Goal: Task Accomplishment & Management: Complete application form

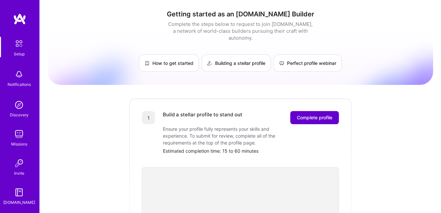
click at [318, 115] on span "Complete profile" at bounding box center [314, 118] width 35 height 7
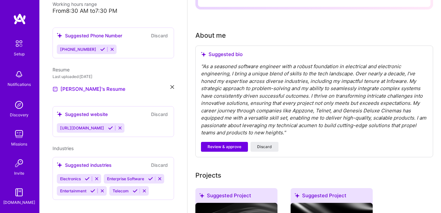
scroll to position [168, 0]
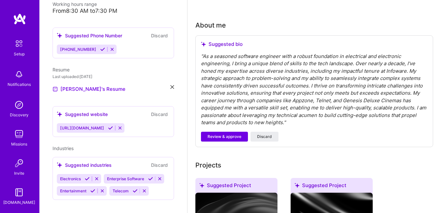
drag, startPoint x: 213, startPoint y: 52, endPoint x: 213, endPoint y: 56, distance: 4.3
click at [213, 56] on div "Suggested bio " As a seasoned software engineer with a robust foundation in ele…" at bounding box center [314, 91] width 238 height 112
click at [213, 56] on div "" As a seasoned software engineer with a robust foundation in electrical and el…" at bounding box center [314, 90] width 226 height 74
click at [214, 61] on div "" As a seasoned software engineer with a robust foundation in electrical and el…" at bounding box center [314, 90] width 226 height 74
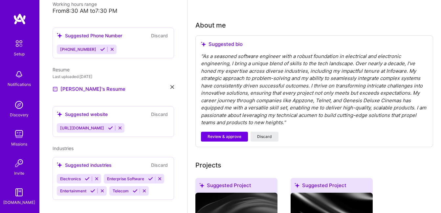
click at [254, 122] on div "" As a seasoned software engineer with a robust foundation in electrical and el…" at bounding box center [314, 90] width 226 height 74
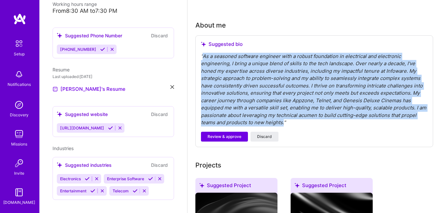
drag, startPoint x: 283, startPoint y: 122, endPoint x: 202, endPoint y: 57, distance: 102.9
click at [202, 57] on div "" As a seasoned software engineer with a robust foundation in electrical and el…" at bounding box center [314, 90] width 226 height 74
copy div "As a seasoned software engineer with a robust foundation in electrical and elec…"
click at [262, 136] on span "Discard" at bounding box center [264, 137] width 15 height 6
click at [264, 137] on span "Discard" at bounding box center [264, 137] width 15 height 6
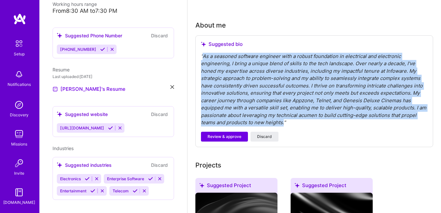
click at [276, 106] on div "" As a seasoned software engineer with a robust foundation in electrical and el…" at bounding box center [314, 90] width 226 height 74
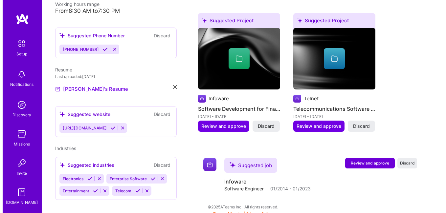
scroll to position [361, 0]
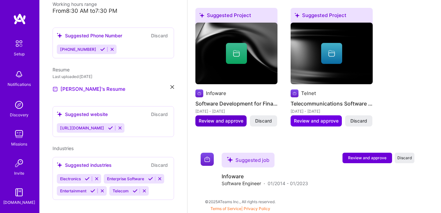
click at [219, 122] on span "Review and approve" at bounding box center [221, 121] width 45 height 7
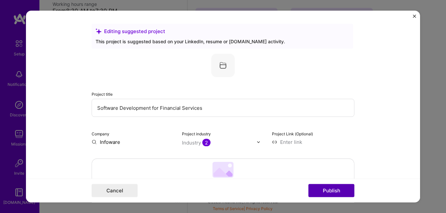
click at [340, 191] on button "Publish" at bounding box center [331, 190] width 46 height 13
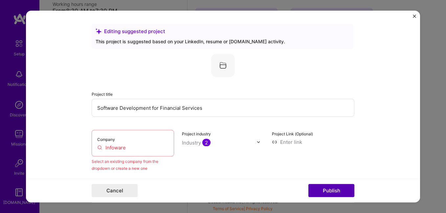
scroll to position [43, 0]
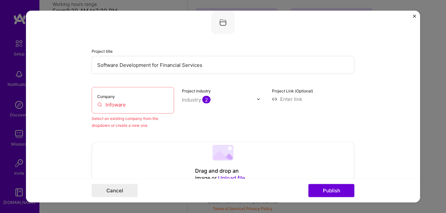
click at [120, 106] on input "Infoware" at bounding box center [132, 104] width 71 height 7
drag, startPoint x: 130, startPoint y: 106, endPoint x: 99, endPoint y: 104, distance: 31.2
click at [99, 104] on input "Infoware" at bounding box center [132, 104] width 71 height 7
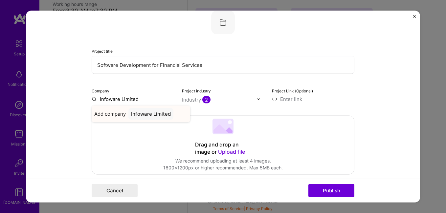
type input "Infoware Limited"
click at [152, 115] on div "Infoware Limited" at bounding box center [150, 114] width 45 height 11
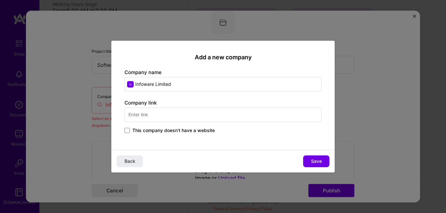
click at [167, 116] on input "text" at bounding box center [222, 115] width 197 height 14
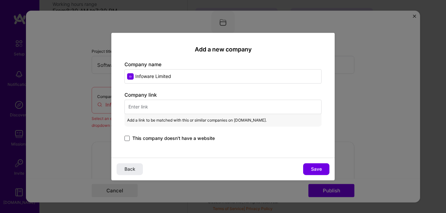
click at [126, 139] on span at bounding box center [126, 138] width 5 height 5
click at [0, 0] on input "This company doesn't have a website" at bounding box center [0, 0] width 0 height 0
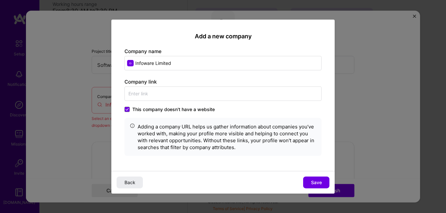
click at [128, 108] on icon at bounding box center [126, 109] width 3 height 3
click at [0, 0] on input "This company doesn't have a website" at bounding box center [0, 0] width 0 height 0
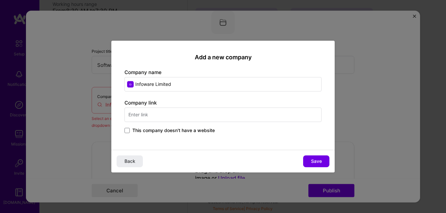
click at [142, 111] on input "text" at bounding box center [222, 115] width 197 height 14
click at [142, 112] on input "text" at bounding box center [222, 115] width 197 height 14
type input "https://infoware.com"
click at [308, 161] on button "Save" at bounding box center [316, 162] width 26 height 12
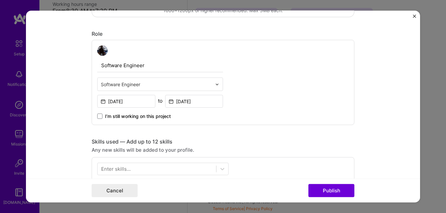
scroll to position [187, 0]
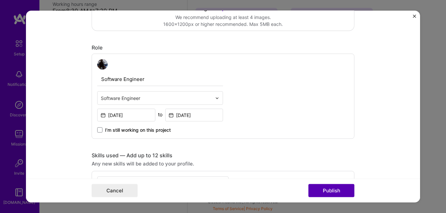
click at [331, 186] on button "Publish" at bounding box center [331, 190] width 46 height 13
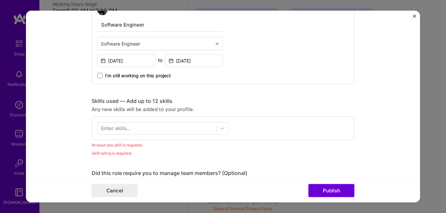
scroll to position [226, 0]
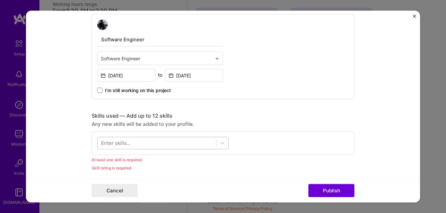
click at [132, 145] on div at bounding box center [156, 143] width 118 height 11
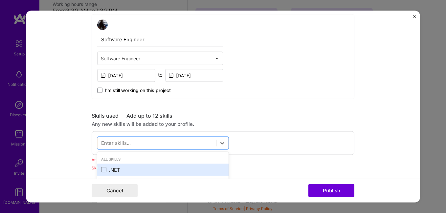
click at [104, 169] on div ".NET" at bounding box center [162, 169] width 123 height 7
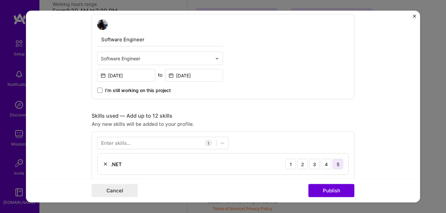
click at [337, 164] on div "5" at bounding box center [337, 164] width 10 height 10
click at [334, 188] on button "Publish" at bounding box center [331, 190] width 46 height 13
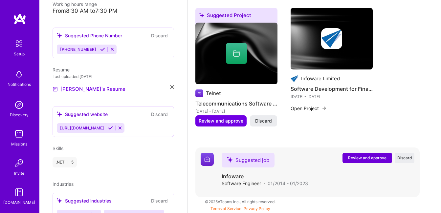
click at [380, 159] on span "Review and approve" at bounding box center [367, 158] width 38 height 6
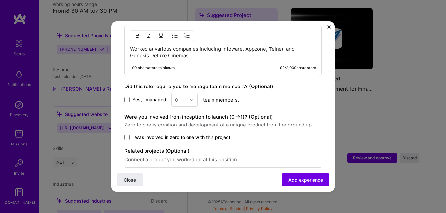
scroll to position [311, 0]
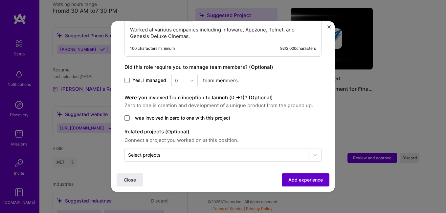
click at [297, 181] on span "Add experience" at bounding box center [305, 180] width 34 height 7
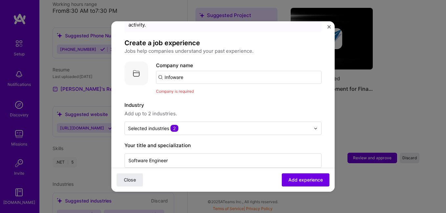
scroll to position [31, 0]
click at [197, 72] on input "Infoware" at bounding box center [238, 78] width 165 height 13
type input "Infoware Limited"
click at [219, 91] on div "Infoware Limited" at bounding box center [215, 96] width 45 height 11
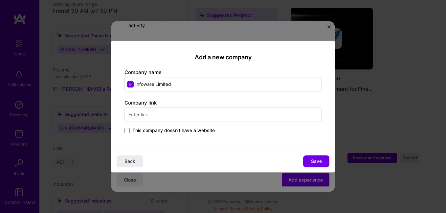
click at [309, 156] on button "Save" at bounding box center [316, 162] width 26 height 12
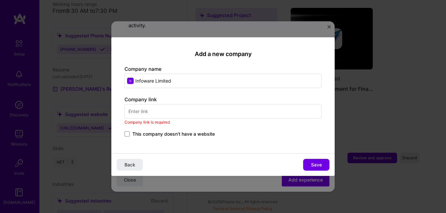
click at [154, 109] on input "text" at bounding box center [222, 111] width 197 height 14
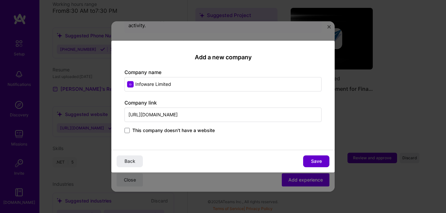
type input "https://infoware.com"
click at [311, 161] on span "Save" at bounding box center [316, 161] width 11 height 7
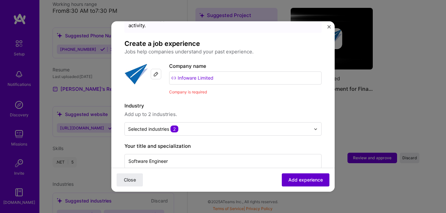
click at [302, 178] on span "Add experience" at bounding box center [305, 180] width 34 height 7
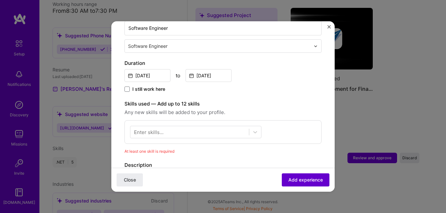
scroll to position [237, 0]
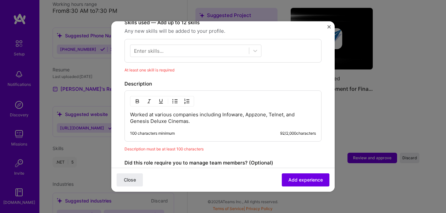
click at [160, 48] on div "Enter skills..." at bounding box center [149, 51] width 30 height 7
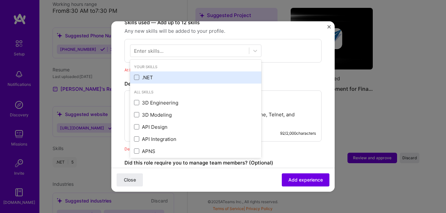
click at [161, 74] on div ".NET" at bounding box center [195, 77] width 123 height 7
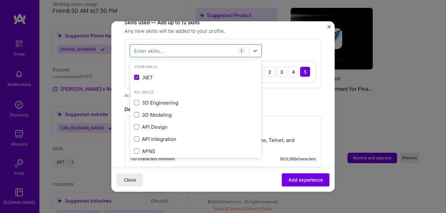
click at [300, 72] on div ".NET 1 2 3 4 5" at bounding box center [222, 71] width 185 height 21
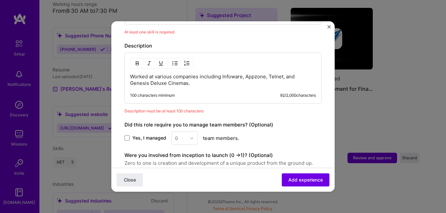
scroll to position [302, 0]
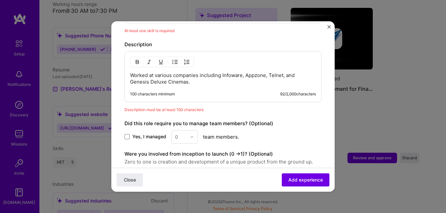
click at [190, 75] on p "Worked at various companies including Infoware, Appzone, Telnet, and Genesis De…" at bounding box center [223, 78] width 186 height 13
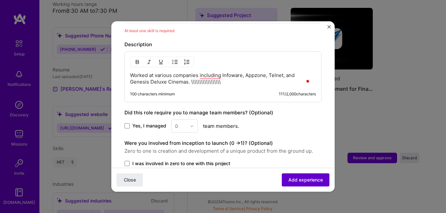
click at [312, 182] on span "Add experience" at bounding box center [305, 180] width 34 height 7
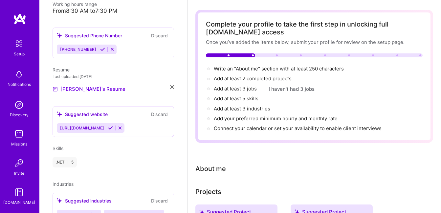
scroll to position [25, 0]
click at [203, 168] on div "About me" at bounding box center [210, 169] width 31 height 10
click at [205, 173] on div "About me" at bounding box center [210, 169] width 31 height 10
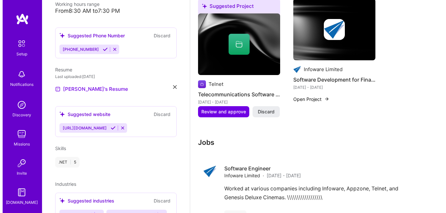
scroll to position [370, 0]
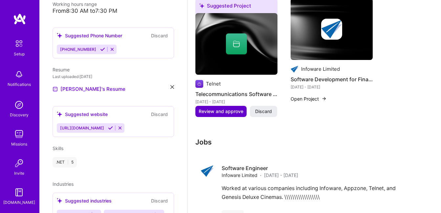
click at [229, 110] on span "Review and approve" at bounding box center [221, 111] width 45 height 7
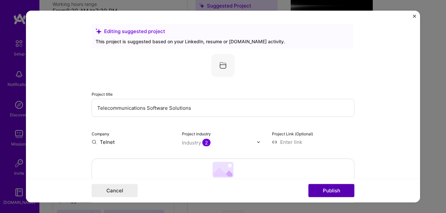
click at [340, 187] on button "Publish" at bounding box center [331, 190] width 46 height 13
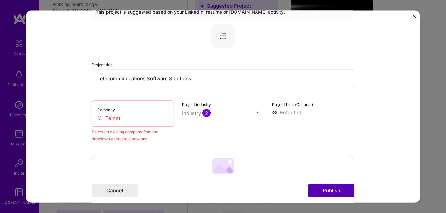
scroll to position [43, 0]
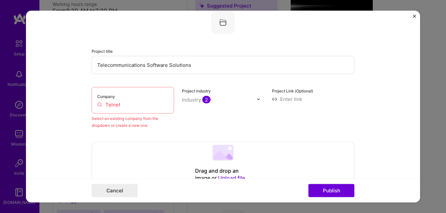
click at [144, 106] on input "Telnet" at bounding box center [132, 104] width 71 height 7
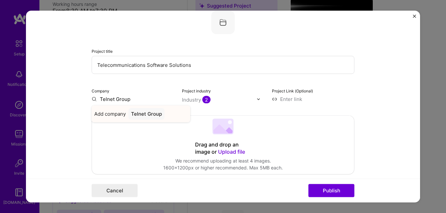
type input "Telnet Group"
click at [145, 115] on div "Telnet Group" at bounding box center [146, 114] width 36 height 11
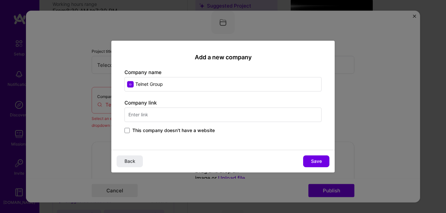
click at [162, 113] on input "text" at bounding box center [222, 115] width 197 height 14
type input "http://telnet.com"
click at [310, 158] on button "Save" at bounding box center [316, 162] width 26 height 12
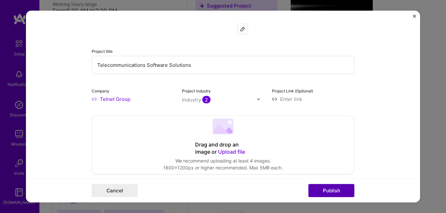
click at [335, 192] on button "Publish" at bounding box center [331, 190] width 46 height 13
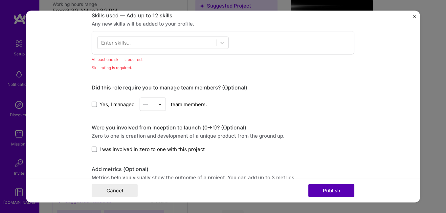
scroll to position [328, 0]
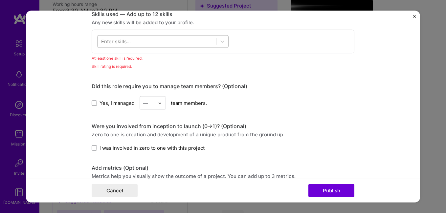
click at [200, 39] on div at bounding box center [156, 41] width 118 height 11
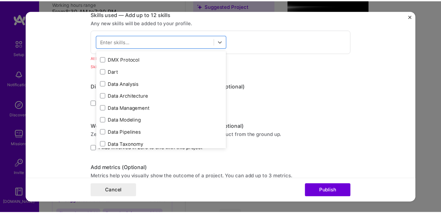
scroll to position [1049, 0]
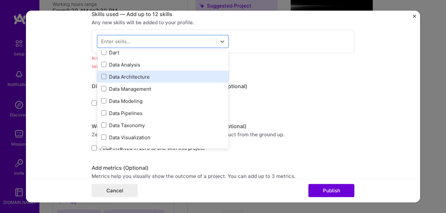
click at [116, 77] on div "Data Architecture" at bounding box center [162, 76] width 123 height 7
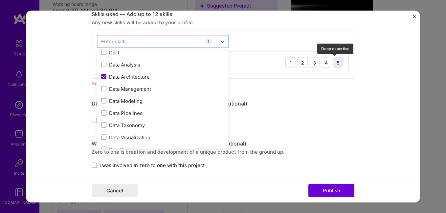
click at [333, 63] on div "5" at bounding box center [337, 62] width 10 height 10
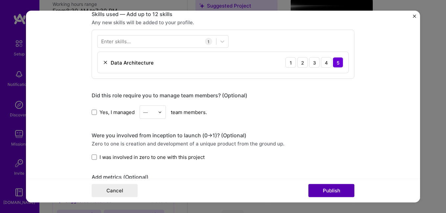
click at [330, 188] on button "Publish" at bounding box center [331, 190] width 46 height 13
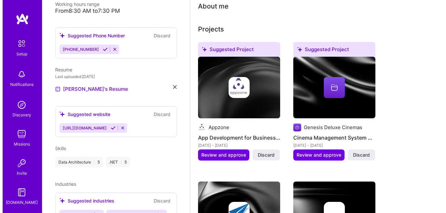
scroll to position [177, 0]
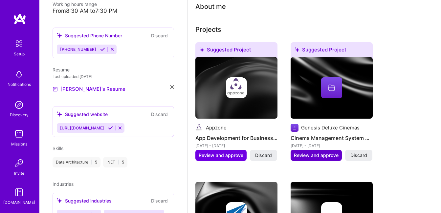
click at [318, 154] on span "Review and approve" at bounding box center [316, 155] width 45 height 7
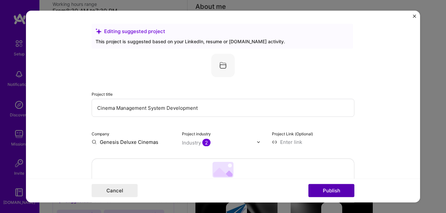
click at [318, 185] on button "Publish" at bounding box center [331, 190] width 46 height 13
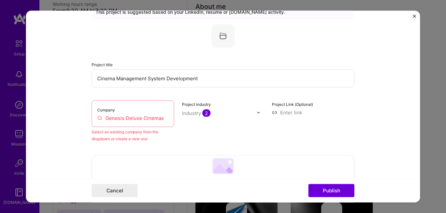
scroll to position [43, 0]
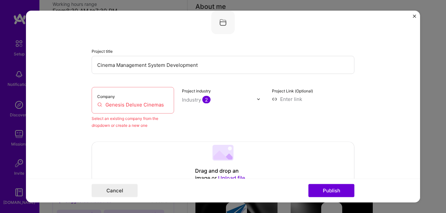
click at [161, 106] on input "Genesis Deluxe Cinemas" at bounding box center [132, 104] width 71 height 7
click at [138, 110] on div "Company Genesis Deluxe Cinemas" at bounding box center [133, 100] width 82 height 27
click at [137, 108] on div "Company Genesis Deluxe Cinemas" at bounding box center [133, 100] width 82 height 27
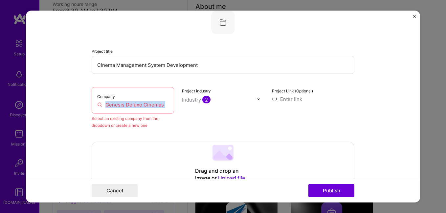
drag, startPoint x: 137, startPoint y: 108, endPoint x: 136, endPoint y: 105, distance: 4.0
click at [136, 105] on input "Genesis Deluxe Cinemas" at bounding box center [132, 104] width 71 height 7
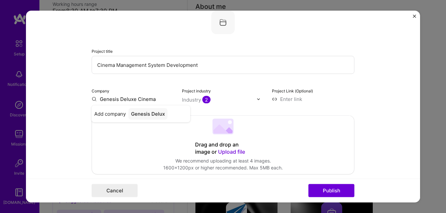
type input "Genesis Deluxe Cinemas"
click at [149, 114] on div "Genesis Deluxe Cinemas" at bounding box center [157, 118] width 61 height 18
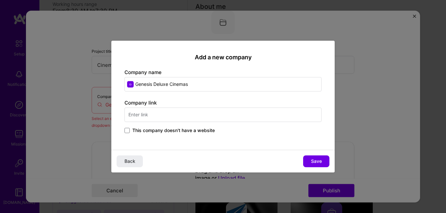
click at [168, 117] on input "text" at bounding box center [222, 115] width 197 height 14
click at [182, 115] on input "https://genesisdeluxecineas.com" at bounding box center [222, 115] width 197 height 14
click at [186, 113] on input "https://genesisdeluxecineas.com" at bounding box center [222, 115] width 197 height 14
click at [183, 114] on input "https://genesisdeluxecineas.com" at bounding box center [222, 115] width 197 height 14
click at [184, 115] on input "https://genesisdeluxecineas.com" at bounding box center [222, 115] width 197 height 14
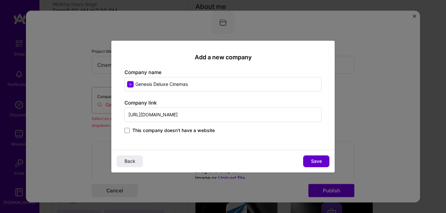
type input "https://genesisdeluxecinemas.com"
click at [315, 156] on button "Save" at bounding box center [316, 162] width 26 height 12
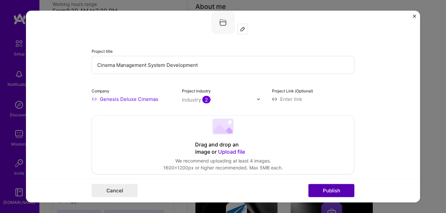
click at [331, 194] on button "Publish" at bounding box center [331, 190] width 46 height 13
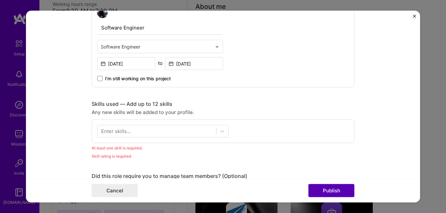
scroll to position [328, 0]
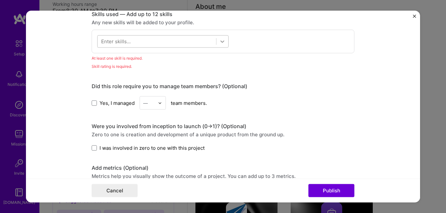
click at [220, 45] on div at bounding box center [222, 42] width 12 height 12
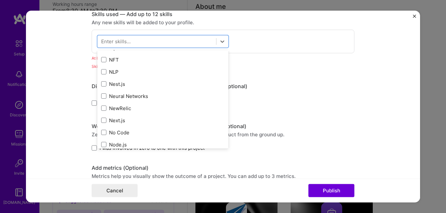
scroll to position [2612, 0]
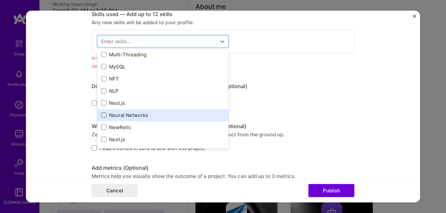
click at [101, 114] on span at bounding box center [103, 115] width 5 height 5
click at [0, 0] on input "checkbox" at bounding box center [0, 0] width 0 height 0
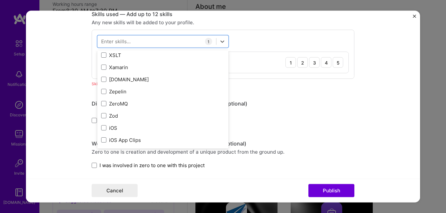
scroll to position [4520, 0]
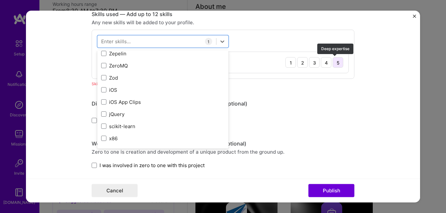
click at [335, 63] on div "5" at bounding box center [337, 62] width 10 height 10
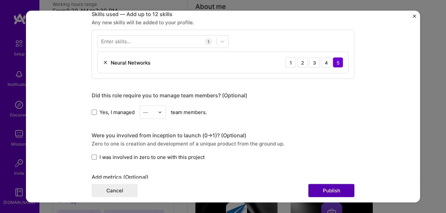
click at [336, 188] on button "Publish" at bounding box center [331, 190] width 46 height 13
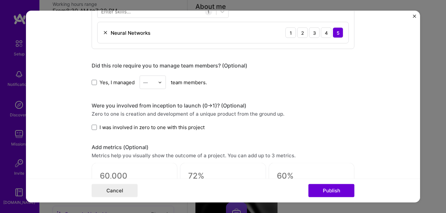
scroll to position [298, 0]
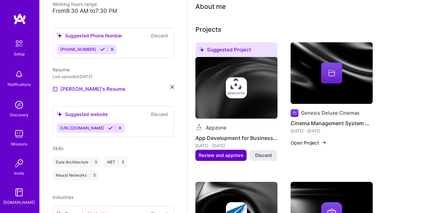
click at [222, 154] on span "Review and approve" at bounding box center [221, 155] width 45 height 7
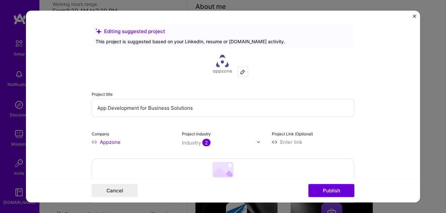
click at [138, 139] on input "Appzone" at bounding box center [133, 142] width 82 height 7
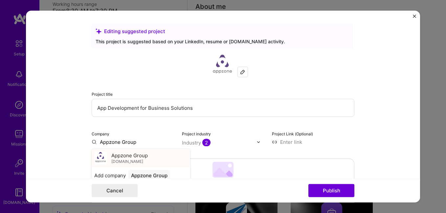
type input "Appzone Group"
click at [136, 159] on span "appzonegroup.com" at bounding box center [127, 161] width 32 height 5
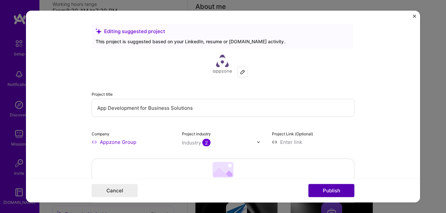
click at [323, 190] on button "Publish" at bounding box center [331, 190] width 46 height 13
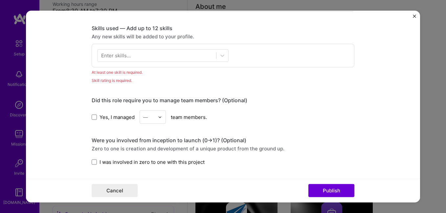
scroll to position [328, 0]
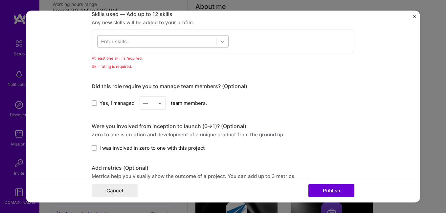
click at [220, 42] on icon at bounding box center [222, 41] width 7 height 7
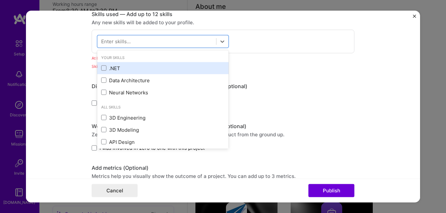
click at [162, 70] on div ".NET" at bounding box center [162, 68] width 123 height 7
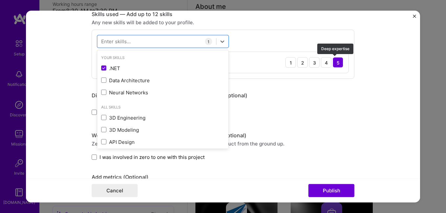
click at [334, 60] on div "5" at bounding box center [337, 62] width 10 height 10
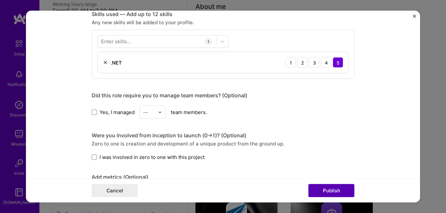
click at [333, 192] on button "Publish" at bounding box center [331, 190] width 46 height 13
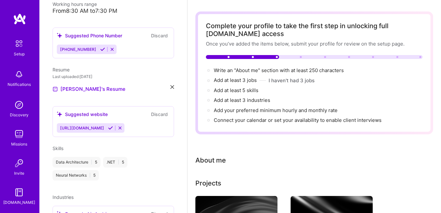
scroll to position [0, 0]
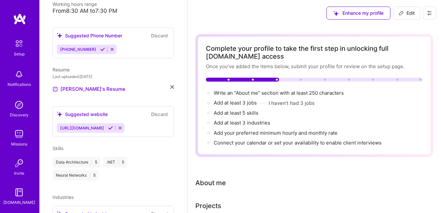
click at [405, 14] on span "Edit" at bounding box center [406, 13] width 16 height 7
select select "US"
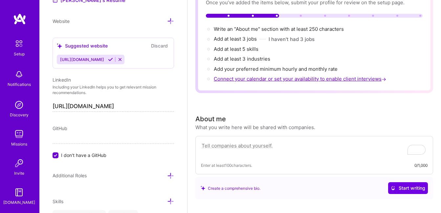
scroll to position [64, 0]
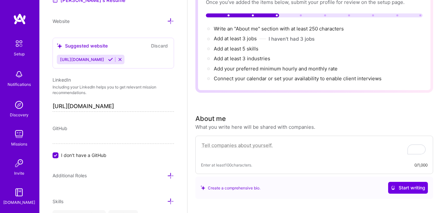
click at [234, 141] on textarea "To enrich screen reader interactions, please activate Accessibility in Grammarl…" at bounding box center [314, 148] width 226 height 15
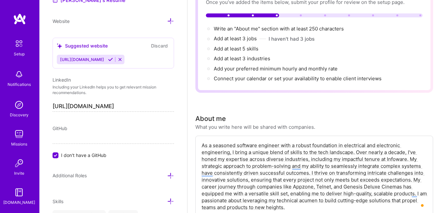
drag, startPoint x: 236, startPoint y: 145, endPoint x: 205, endPoint y: 146, distance: 30.5
click at [205, 146] on textarea "As a seasoned software engineer with a robust foundation in electrical and elec…" at bounding box center [314, 176] width 226 height 70
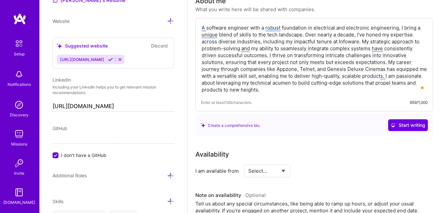
scroll to position [195, 0]
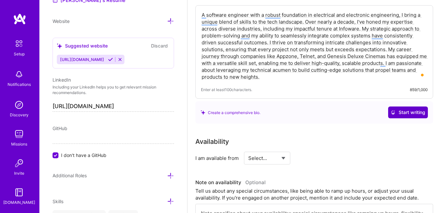
click at [403, 111] on span "Start writing" at bounding box center [407, 112] width 34 height 7
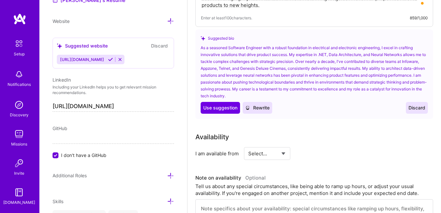
scroll to position [274, 0]
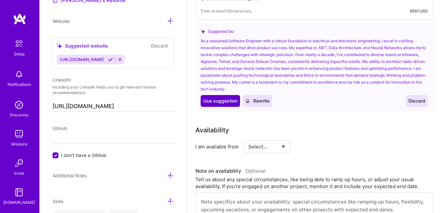
click at [223, 104] on span "Use suggestion" at bounding box center [220, 101] width 34 height 7
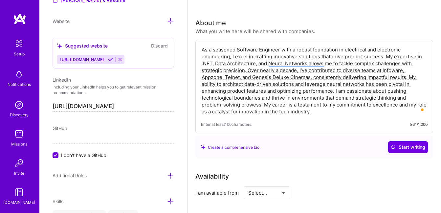
scroll to position [160, 0]
click at [246, 111] on textarea "As a seasoned Software Engineer with a robust foundation in electrical and elec…" at bounding box center [314, 81] width 226 height 70
click at [249, 112] on textarea "As a seasoned Software Engineer with a robust foundation in electrical and elec…" at bounding box center [314, 81] width 226 height 70
drag, startPoint x: 211, startPoint y: 52, endPoint x: 205, endPoint y: 52, distance: 5.2
click at [205, 52] on textarea "As a seasoned Software Engineer with a robust foundation in electrical and elec…" at bounding box center [314, 81] width 226 height 70
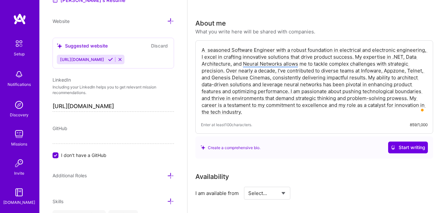
click at [210, 52] on textarea "A seasoned Software Engineer with a robust foundation in electrical and electro…" at bounding box center [314, 81] width 226 height 70
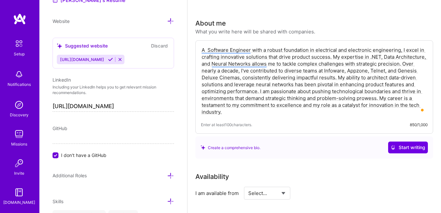
click at [286, 100] on textarea "A Software Engineer with a robust foundation in electrical and electronic engin…" at bounding box center [314, 81] width 226 height 70
type textarea "A Software Engineer with a robust foundation in electrical and electronic engin…"
click at [276, 126] on div "Enter at least 100 characters. 850/1,000" at bounding box center [314, 124] width 226 height 7
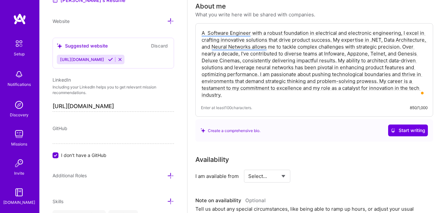
scroll to position [178, 0]
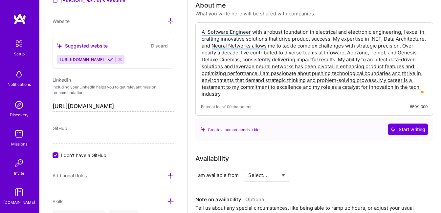
click at [387, 85] on textarea "A Software Engineer with a robust foundation in electrical and electronic engin…" at bounding box center [314, 63] width 226 height 70
click at [282, 177] on select "Select... Right Now Future Date Not Available" at bounding box center [267, 175] width 38 height 17
select select "Right Now"
click at [248, 167] on select "Select... Right Now Future Date Not Available" at bounding box center [267, 175] width 38 height 17
click at [316, 175] on input at bounding box center [326, 175] width 39 height 13
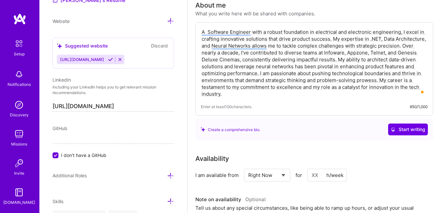
click at [316, 175] on input at bounding box center [326, 175] width 39 height 13
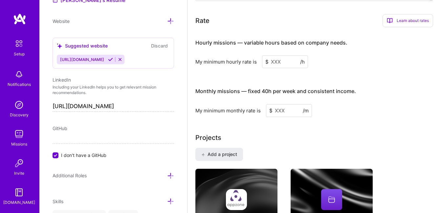
scroll to position [442, 0]
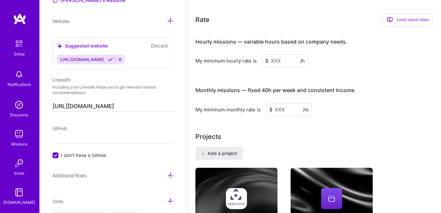
type input "41"
click at [287, 109] on input at bounding box center [289, 109] width 46 height 13
type input "5"
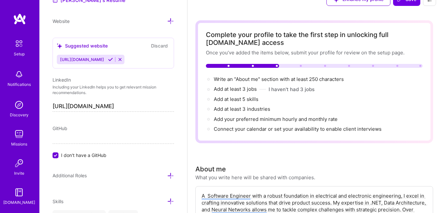
scroll to position [0, 0]
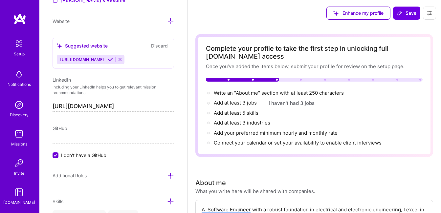
type input "6000"
click at [55, 157] on input "I don't have a GitHub" at bounding box center [56, 156] width 6 height 6
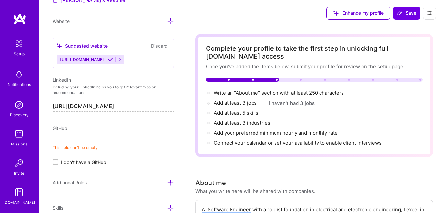
click at [64, 127] on span "GitHub" at bounding box center [59, 129] width 15 height 6
drag, startPoint x: 64, startPoint y: 127, endPoint x: 69, endPoint y: 131, distance: 6.1
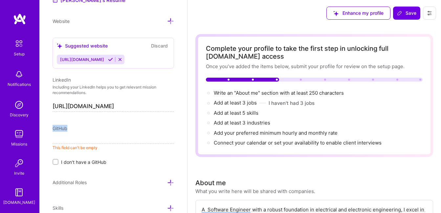
click at [69, 131] on div "GitHub" at bounding box center [112, 128] width 121 height 7
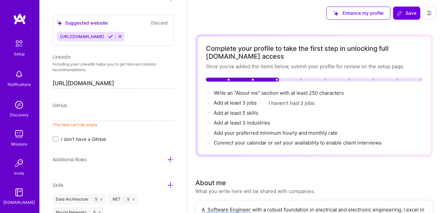
scroll to position [382, 0]
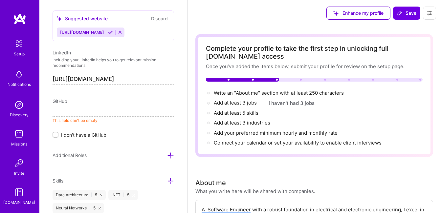
click at [87, 113] on input at bounding box center [112, 111] width 121 height 10
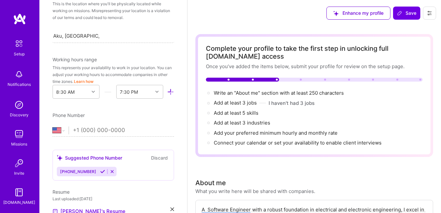
scroll to position [137, 0]
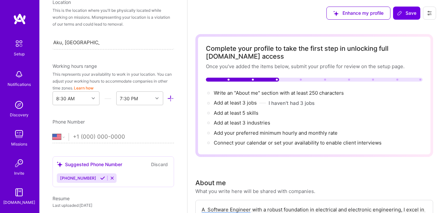
type input "https://github.com/jemeson007"
click at [79, 135] on input "tel" at bounding box center [123, 137] width 101 height 19
type input "+23"
select select "NG"
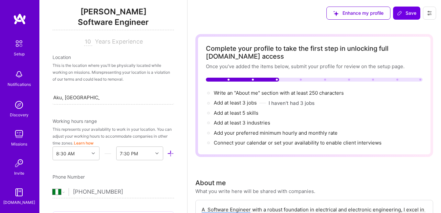
scroll to position [76, 0]
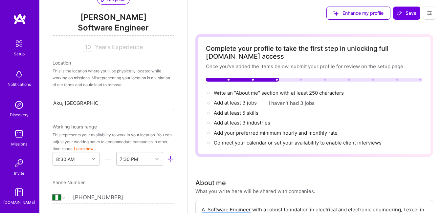
type input "+234 803 276 2996"
click at [66, 104] on input "Aku, Enugu, Nigeria" at bounding box center [76, 103] width 46 height 7
drag, startPoint x: 57, startPoint y: 104, endPoint x: 79, endPoint y: 102, distance: 22.0
click at [79, 102] on input "Aku, Enugu, Nigeria" at bounding box center [76, 103] width 46 height 7
type input "Aba, [GEOGRAPHIC_DATA]"
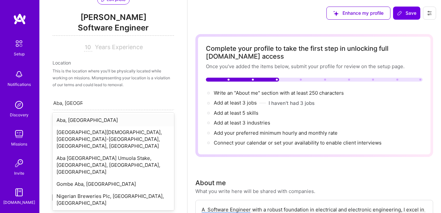
click at [69, 120] on div "Aba, [GEOGRAPHIC_DATA]" at bounding box center [112, 120] width 121 height 12
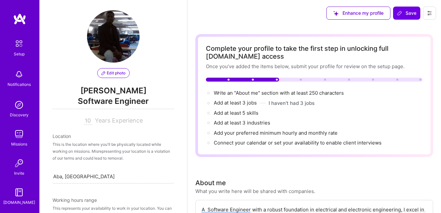
scroll to position [0, 0]
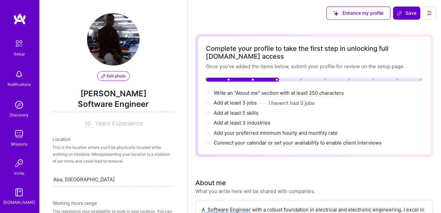
click at [405, 12] on span "Save" at bounding box center [406, 13] width 19 height 7
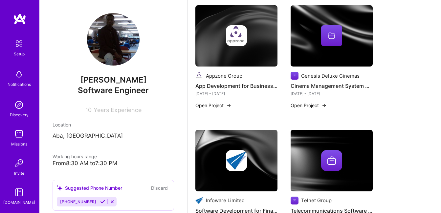
scroll to position [248, 0]
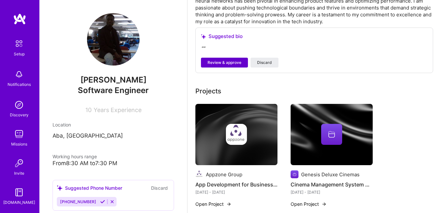
click at [234, 58] on button "Review & approve" at bounding box center [224, 63] width 47 height 10
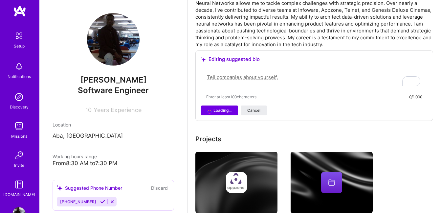
scroll to position [28, 0]
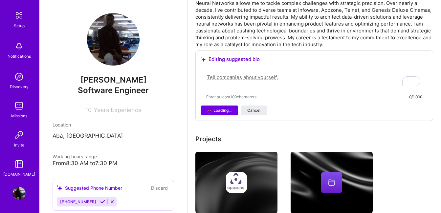
click at [178, 97] on div "Jonah Emeson Software Engineer 10 Years Experience Location Aba, Nigeria Workin…" at bounding box center [113, 106] width 148 height 213
click at [259, 85] on textarea "To enrich screen reader interactions, please activate Accessibility in Grammarl…" at bounding box center [314, 80] width 216 height 15
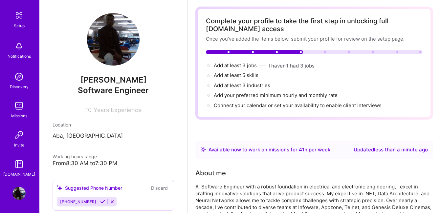
scroll to position [0, 0]
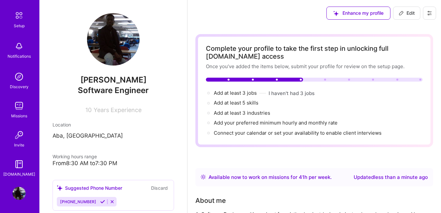
click at [19, 21] on img at bounding box center [19, 16] width 14 height 14
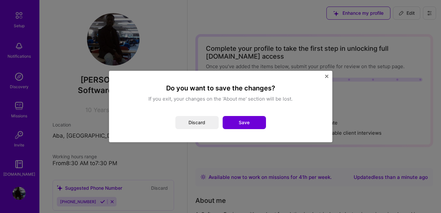
click at [327, 75] on img "Close" at bounding box center [326, 76] width 3 height 3
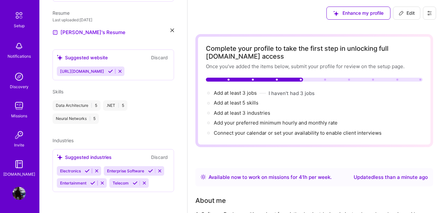
click at [429, 13] on icon at bounding box center [429, 12] width 5 height 5
click at [408, 44] on button "Payment method" at bounding box center [411, 44] width 49 height 17
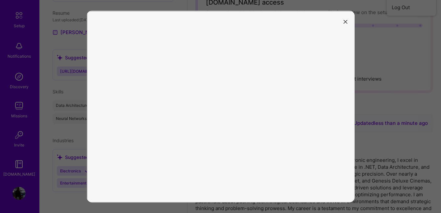
scroll to position [54, 0]
click at [343, 22] on icon "modal" at bounding box center [345, 22] width 4 height 4
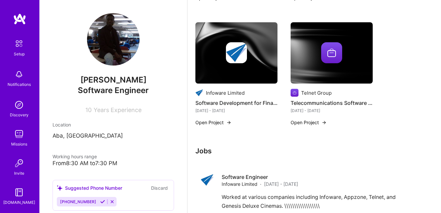
scroll to position [522, 0]
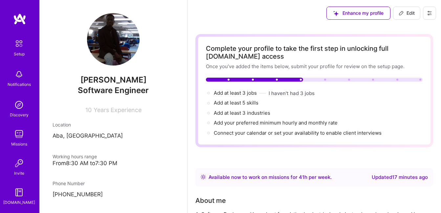
click at [20, 46] on img at bounding box center [19, 44] width 14 height 14
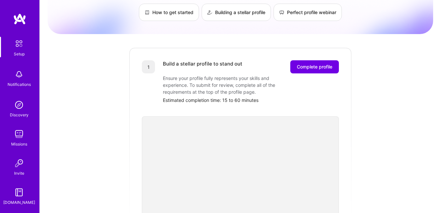
scroll to position [48, 0]
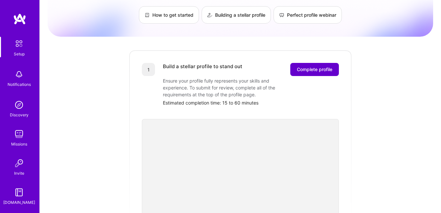
click at [300, 66] on span "Complete profile" at bounding box center [314, 69] width 35 height 7
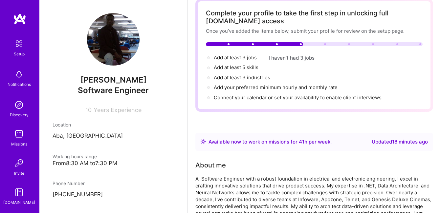
scroll to position [40, 0]
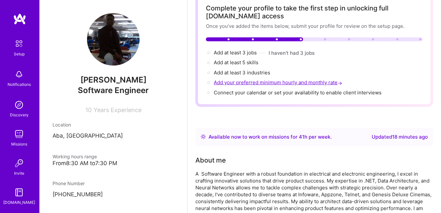
click at [253, 81] on span "Add your preferred minimum hourly and monthly rate →" at bounding box center [279, 82] width 130 height 6
select select "NG"
select select "Right Now"
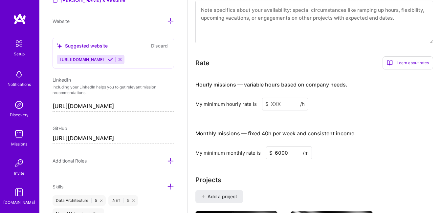
scroll to position [445, 0]
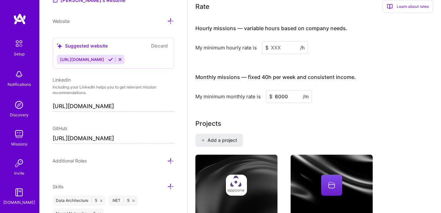
click at [285, 49] on input at bounding box center [285, 47] width 46 height 13
click at [275, 96] on input "6000" at bounding box center [289, 96] width 46 height 13
type input "16000"
click at [274, 46] on input at bounding box center [285, 47] width 46 height 13
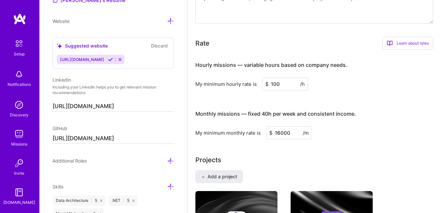
scroll to position [397, 0]
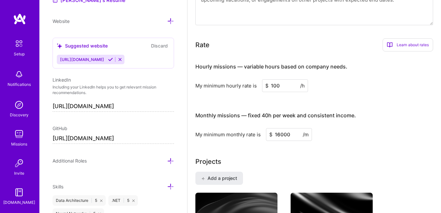
type input "100"
click at [364, 100] on div "Hourly missions — variable hours based on company needs. My minimum hourly rate…" at bounding box center [314, 99] width 238 height 84
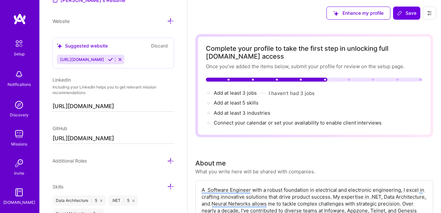
scroll to position [6, 0]
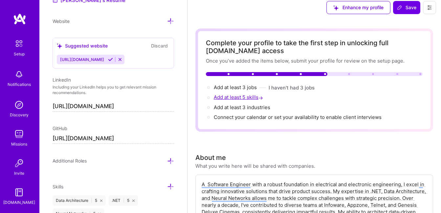
click at [241, 98] on span "Add at least 5 skills →" at bounding box center [239, 97] width 51 height 6
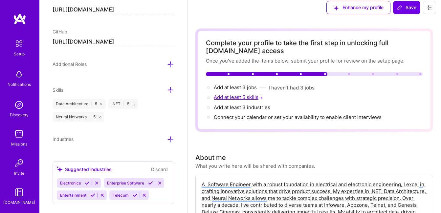
scroll to position [425, 0]
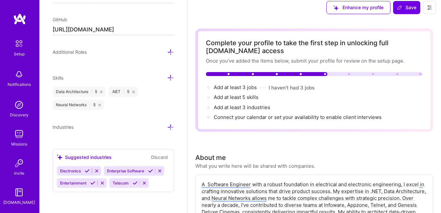
click at [167, 76] on icon at bounding box center [170, 77] width 7 height 7
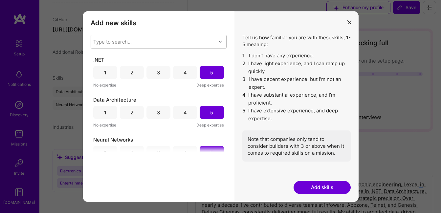
click at [220, 42] on icon "modal" at bounding box center [220, 41] width 3 height 3
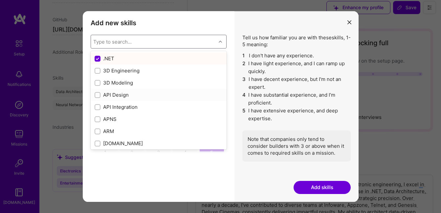
click at [97, 97] on div "modal" at bounding box center [97, 95] width 6 height 6
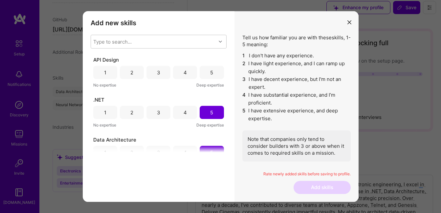
click at [211, 74] on div "5" at bounding box center [211, 72] width 24 height 13
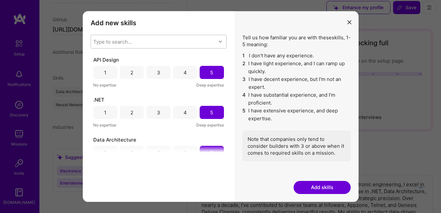
click at [218, 44] on div "modal" at bounding box center [221, 41] width 10 height 9
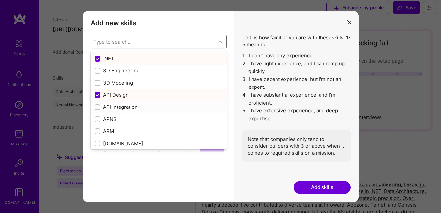
click at [99, 107] on input "modal" at bounding box center [98, 107] width 5 height 5
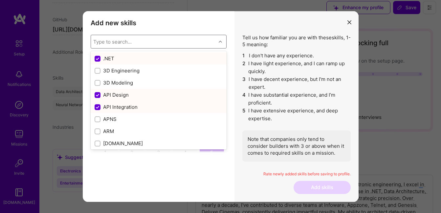
click at [118, 104] on div "API Integration" at bounding box center [158, 107] width 128 height 7
checkbox input "false"
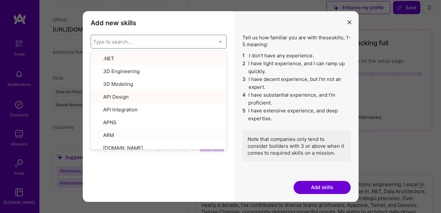
click at [321, 184] on button "Add skills" at bounding box center [321, 187] width 57 height 13
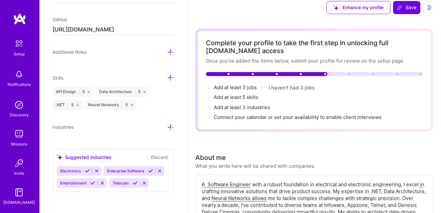
click at [167, 77] on icon at bounding box center [170, 77] width 7 height 7
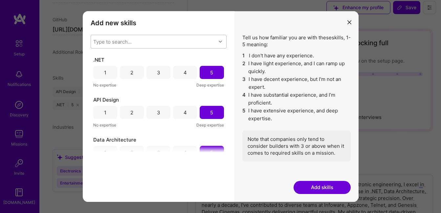
click at [219, 41] on icon "modal" at bounding box center [220, 41] width 3 height 3
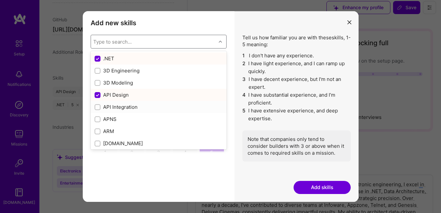
click at [99, 107] on input "modal" at bounding box center [98, 107] width 5 height 5
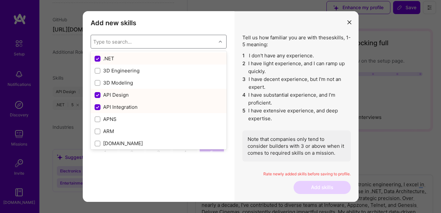
click at [115, 104] on div "API Integration" at bounding box center [158, 107] width 128 height 7
checkbox input "false"
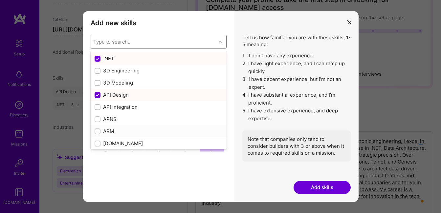
scroll to position [53, 0]
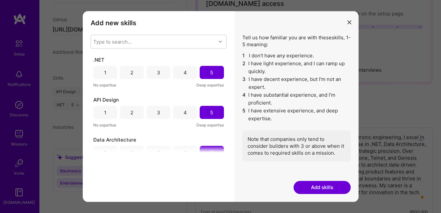
click at [331, 183] on button "Add skills" at bounding box center [321, 187] width 57 height 13
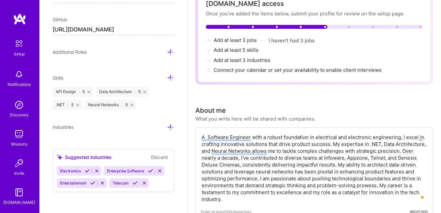
click at [112, 80] on div "Skills" at bounding box center [112, 78] width 121 height 8
click at [167, 77] on icon at bounding box center [170, 77] width 7 height 7
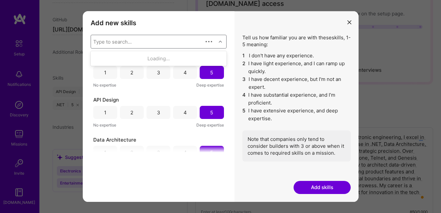
click at [219, 41] on icon "modal" at bounding box center [220, 41] width 3 height 3
click at [141, 43] on div "Type to search..." at bounding box center [153, 41] width 125 height 13
click at [207, 15] on div "Add new skills Tell us how familiar you are with given skills, using between 1 …" at bounding box center [159, 106] width 152 height 191
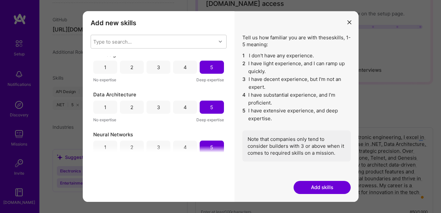
scroll to position [56, 0]
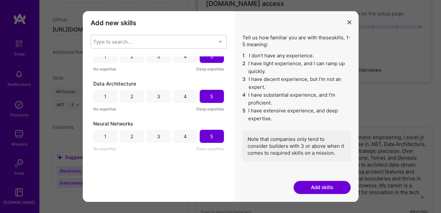
click at [350, 23] on icon "modal" at bounding box center [349, 22] width 4 height 4
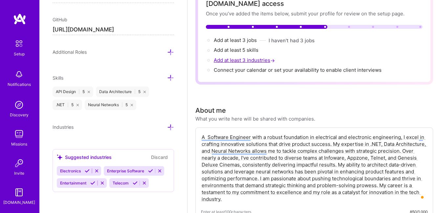
click at [234, 60] on span "Add at least 3 industries →" at bounding box center [245, 60] width 62 height 6
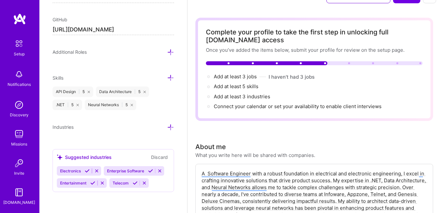
scroll to position [23, 0]
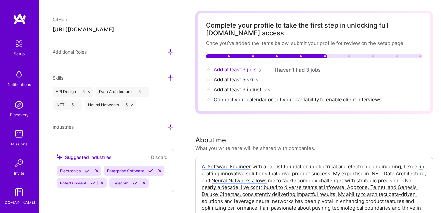
click at [234, 71] on span "Add at least 3 jobs →" at bounding box center [238, 70] width 49 height 6
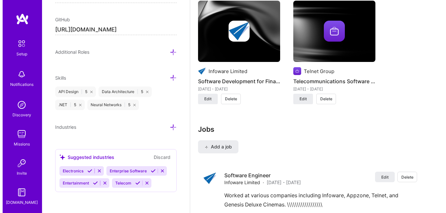
scroll to position [755, 0]
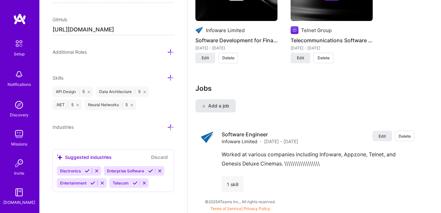
click at [219, 108] on span "Add a job" at bounding box center [215, 106] width 27 height 7
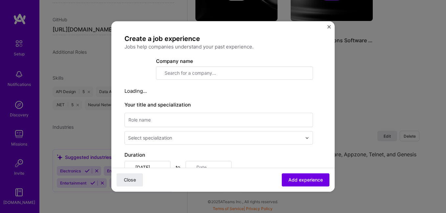
click at [188, 72] on input "text" at bounding box center [234, 73] width 157 height 13
type input "Genesis Deluxe Cinemas"
click at [181, 119] on input at bounding box center [218, 120] width 188 height 14
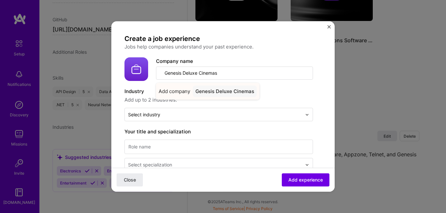
click at [226, 93] on div "Genesis Deluxe Cinemas" at bounding box center [225, 91] width 64 height 11
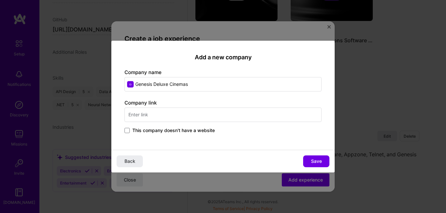
click at [173, 115] on input "text" at bounding box center [222, 115] width 197 height 14
type input "https://genesisdeluxecinemas.com"
click at [318, 161] on span "Save" at bounding box center [316, 161] width 11 height 7
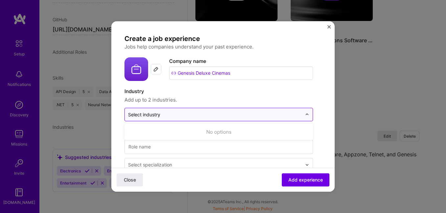
click at [283, 114] on input "text" at bounding box center [215, 114] width 174 height 7
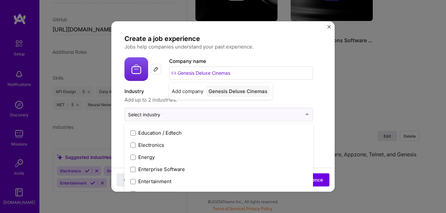
scroll to position [594, 0]
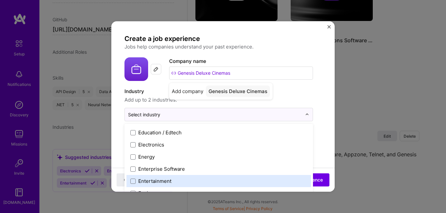
click at [201, 178] on label "Entertainment" at bounding box center [218, 181] width 177 height 7
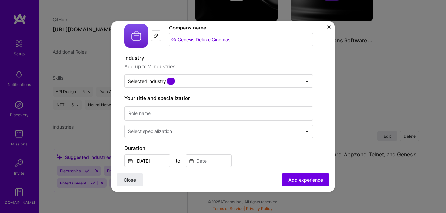
scroll to position [34, 0]
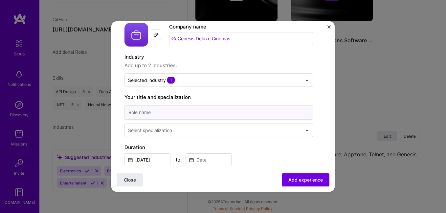
click at [245, 116] on input at bounding box center [218, 112] width 188 height 14
type input "Infrastructure Engineer"
click at [154, 158] on input "Sep, 2025" at bounding box center [147, 160] width 46 height 13
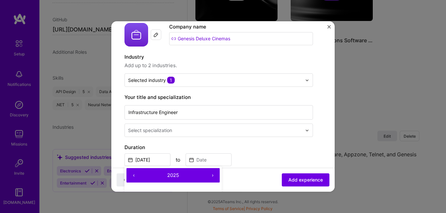
click at [132, 176] on button "‹" at bounding box center [133, 175] width 14 height 14
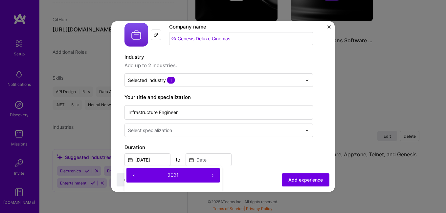
click at [132, 176] on button "‹" at bounding box center [133, 175] width 14 height 14
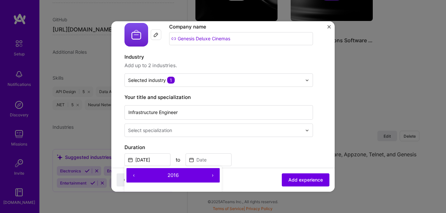
click at [132, 176] on button "‹" at bounding box center [133, 175] width 14 height 14
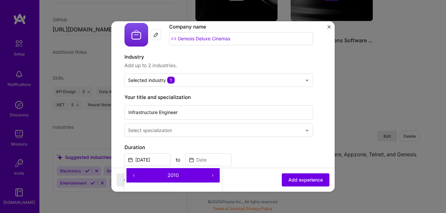
click at [132, 176] on button "‹" at bounding box center [133, 175] width 14 height 14
click at [199, 159] on input at bounding box center [208, 160] width 46 height 13
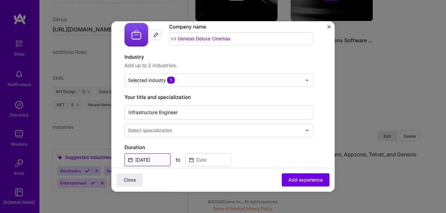
click at [138, 158] on input "Sep, 2025" at bounding box center [147, 160] width 46 height 13
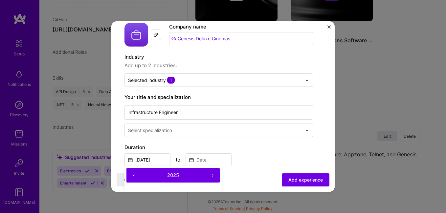
click at [135, 174] on button "‹" at bounding box center [133, 175] width 14 height 14
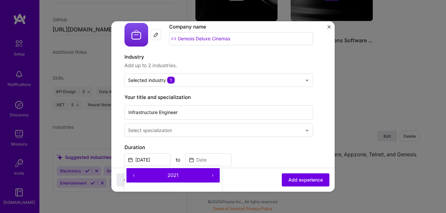
click at [135, 174] on button "‹" at bounding box center [133, 175] width 14 height 14
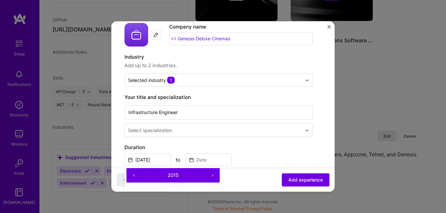
click at [135, 174] on button "‹" at bounding box center [133, 175] width 14 height 14
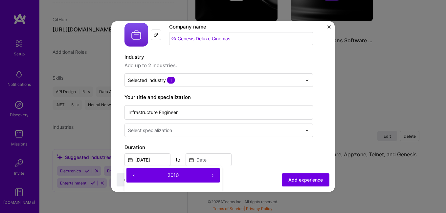
click at [135, 174] on button "‹" at bounding box center [133, 175] width 14 height 14
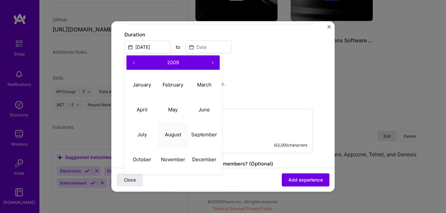
scroll to position [165, 0]
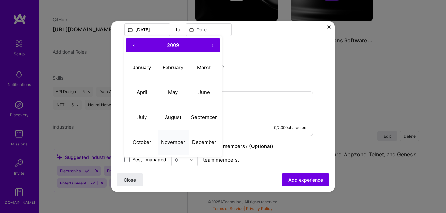
click at [173, 142] on abbr "November" at bounding box center [173, 142] width 24 height 6
type input "Nov, 2009"
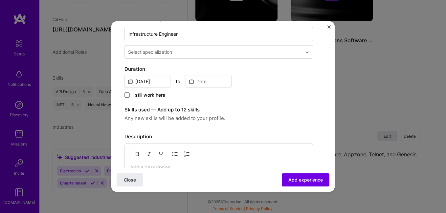
scroll to position [107, 0]
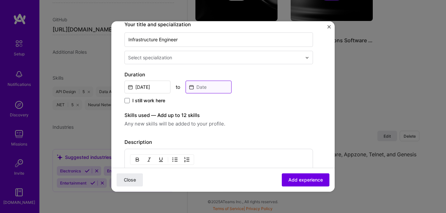
click at [206, 87] on input at bounding box center [208, 87] width 46 height 13
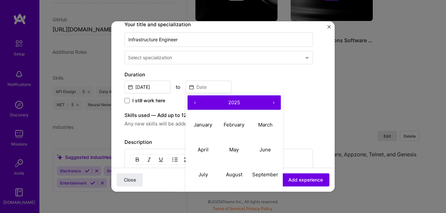
click at [196, 101] on button "‹" at bounding box center [194, 102] width 14 height 14
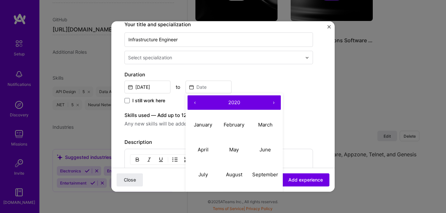
click at [196, 101] on button "‹" at bounding box center [194, 102] width 14 height 14
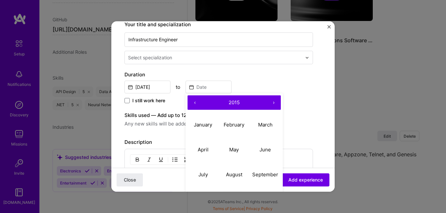
click at [196, 101] on button "‹" at bounding box center [194, 102] width 14 height 14
click at [201, 123] on abbr "January" at bounding box center [203, 125] width 18 height 6
type input "Jan, 2012"
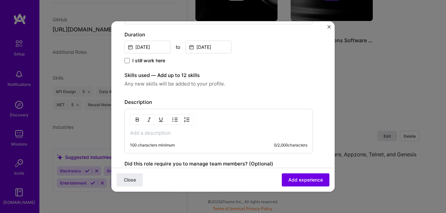
scroll to position [148, 0]
click at [310, 184] on button "Add experience" at bounding box center [306, 180] width 48 height 13
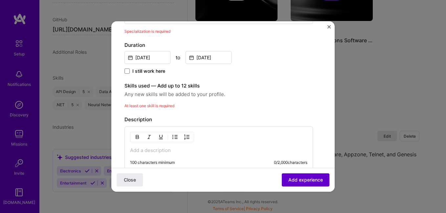
scroll to position [107, 0]
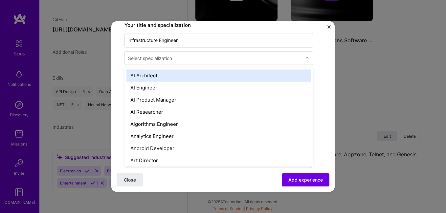
click at [199, 59] on input "text" at bounding box center [215, 58] width 175 height 7
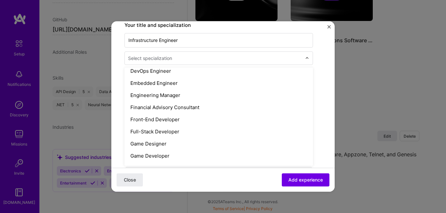
scroll to position [336, 0]
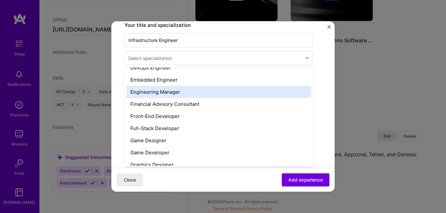
click at [206, 94] on div "Engineering Manager" at bounding box center [218, 92] width 184 height 12
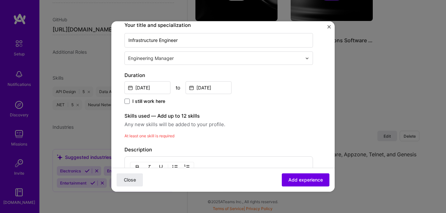
click at [154, 125] on span "Any new skills will be added to your profile." at bounding box center [218, 125] width 188 height 8
click at [146, 119] on label "Skills used — Add up to 12 skills" at bounding box center [218, 116] width 188 height 8
drag, startPoint x: 144, startPoint y: 115, endPoint x: 144, endPoint y: 120, distance: 5.2
click at [144, 116] on label "Skills used — Add up to 12 skills" at bounding box center [218, 116] width 188 height 8
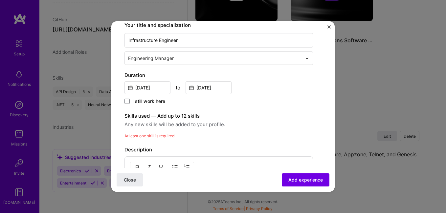
click at [146, 137] on span "At least one skill is required" at bounding box center [149, 136] width 50 height 5
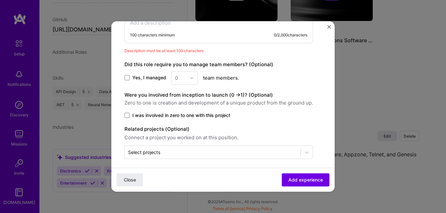
scroll to position [270, 0]
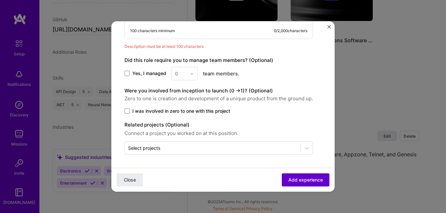
click at [288, 178] on span "Add experience" at bounding box center [305, 180] width 34 height 7
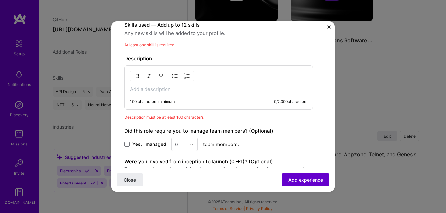
scroll to position [198, 0]
click at [201, 104] on div "100 characters minimum 0 / 2,000 characters" at bounding box center [218, 101] width 177 height 5
click at [190, 100] on div "100 characters minimum 0 / 2,000 characters" at bounding box center [218, 101] width 177 height 5
click at [168, 76] on img at bounding box center [168, 77] width 0 height 8
click at [141, 46] on span "At least one skill is required" at bounding box center [149, 45] width 50 height 5
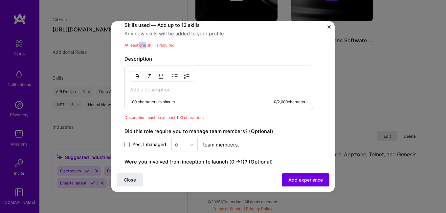
click at [141, 45] on span "At least one skill is required" at bounding box center [149, 45] width 50 height 5
drag, startPoint x: 141, startPoint y: 45, endPoint x: 177, endPoint y: 89, distance: 56.7
click at [177, 89] on p at bounding box center [218, 90] width 177 height 7
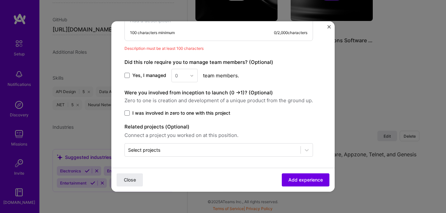
scroll to position [270, 0]
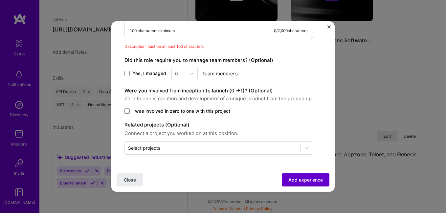
click at [290, 179] on span "Add experience" at bounding box center [305, 180] width 34 height 7
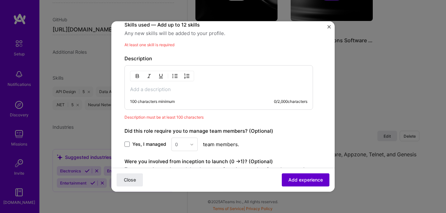
scroll to position [198, 0]
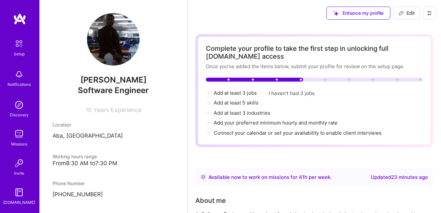
click at [235, 104] on span "Add at least 5 skills →" at bounding box center [236, 103] width 45 height 6
select select "NG"
select select "Right Now"
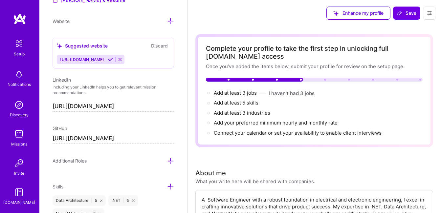
scroll to position [425, 0]
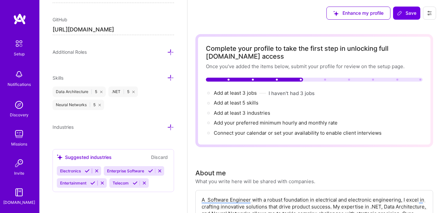
click at [167, 76] on icon at bounding box center [170, 77] width 7 height 7
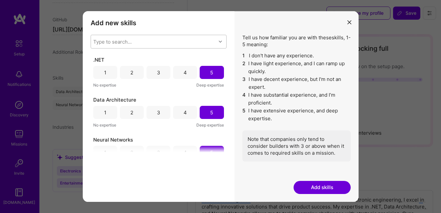
click at [221, 43] on icon "modal" at bounding box center [220, 41] width 3 height 3
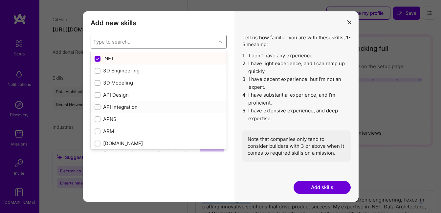
click at [97, 108] on input "modal" at bounding box center [98, 107] width 5 height 5
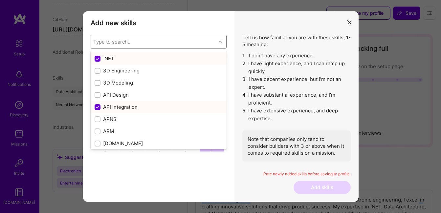
click at [133, 107] on div "API Integration" at bounding box center [158, 107] width 128 height 7
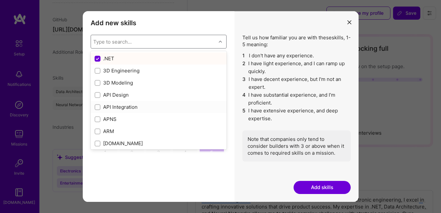
click at [133, 107] on div "API Integration" at bounding box center [158, 107] width 128 height 7
checkbox input "true"
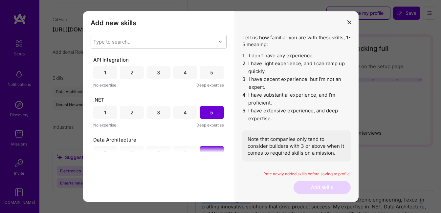
click at [214, 74] on div "5" at bounding box center [211, 72] width 24 height 13
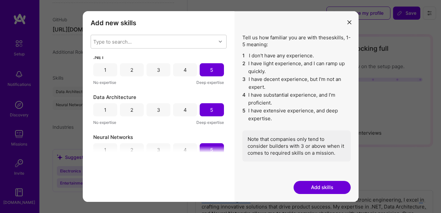
scroll to position [56, 0]
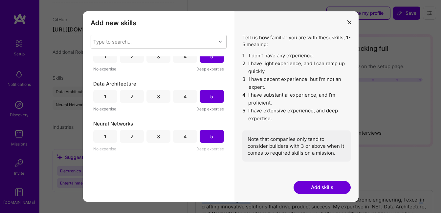
click at [321, 187] on button "Add skills" at bounding box center [321, 187] width 57 height 13
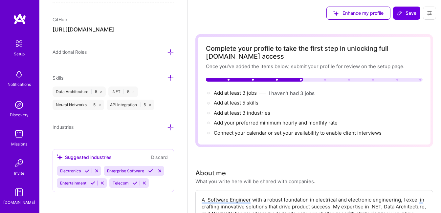
click at [167, 77] on icon at bounding box center [170, 77] width 7 height 7
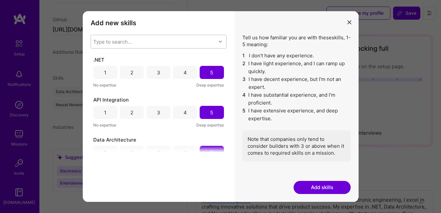
click at [219, 42] on icon "modal" at bounding box center [220, 41] width 3 height 3
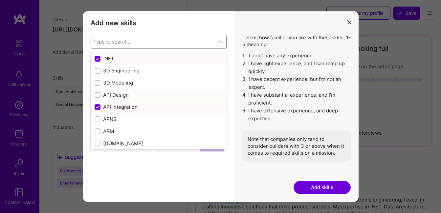
click at [98, 95] on input "modal" at bounding box center [98, 95] width 5 height 5
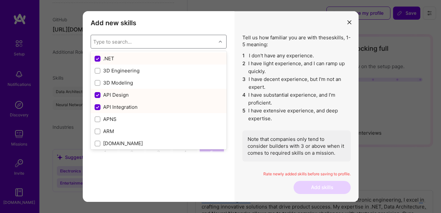
click at [122, 96] on div "API Design" at bounding box center [158, 95] width 128 height 7
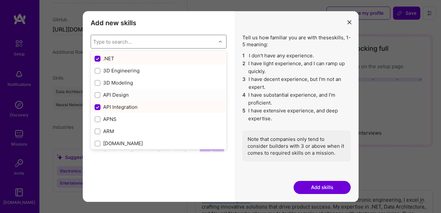
click at [122, 96] on div "API Design" at bounding box center [158, 95] width 128 height 7
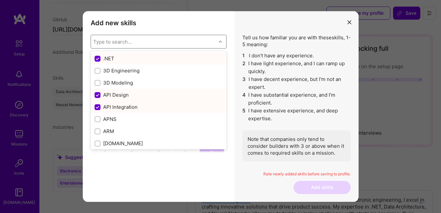
click at [122, 96] on div "API Design" at bounding box center [158, 95] width 128 height 7
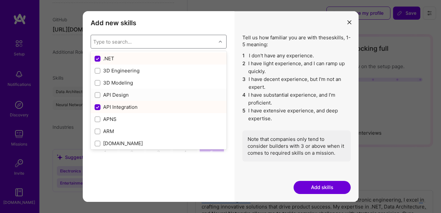
click at [122, 96] on div "API Design" at bounding box center [158, 95] width 128 height 7
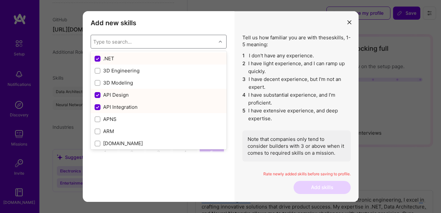
click at [122, 96] on div "API Design" at bounding box center [158, 95] width 128 height 7
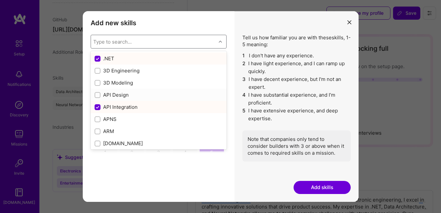
click at [122, 96] on div "API Design" at bounding box center [158, 95] width 128 height 7
checkbox input "true"
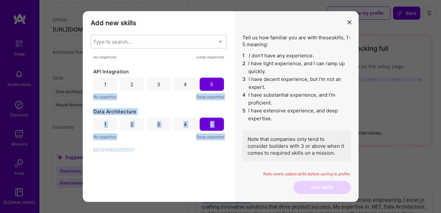
scroll to position [96, 0]
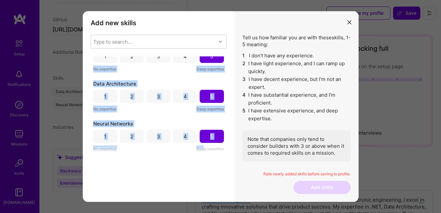
drag, startPoint x: 211, startPoint y: 151, endPoint x: 201, endPoint y: 151, distance: 9.8
click at [201, 151] on div "API Design 1 2 3 4 5 No expertise Deep expertise .NET 1 2 3 4 5 No expertise De…" at bounding box center [159, 104] width 136 height 96
copy div "No expertise Deep expertise Data Architecture 1 2 3 4 5 No expertise Deep exper…"
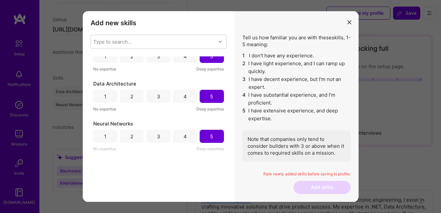
click at [229, 151] on div "Add new skills Tell us how familiar you are with given skills, using between 1 …" at bounding box center [159, 106] width 152 height 191
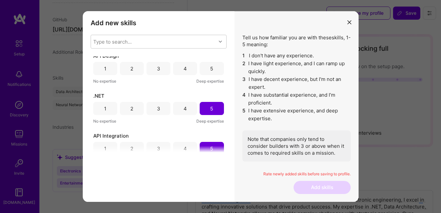
scroll to position [0, 0]
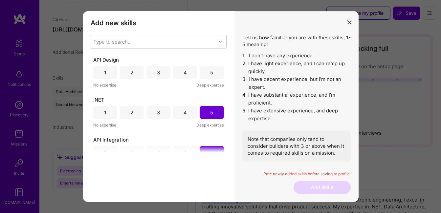
click at [215, 75] on div "5" at bounding box center [211, 72] width 24 height 13
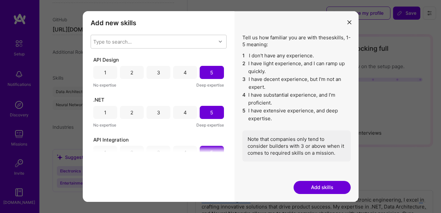
click at [318, 186] on button "Add skills" at bounding box center [321, 187] width 57 height 13
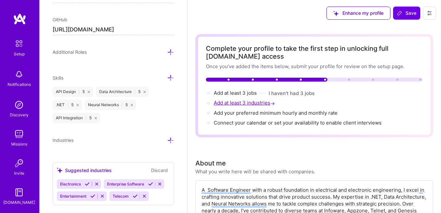
click at [248, 104] on span "Add at least 3 industries →" at bounding box center [245, 103] width 62 height 6
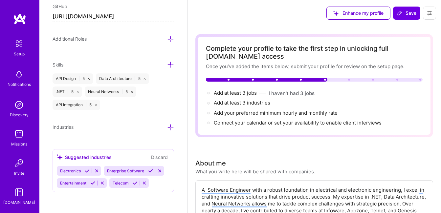
click at [167, 128] on icon at bounding box center [170, 127] width 7 height 7
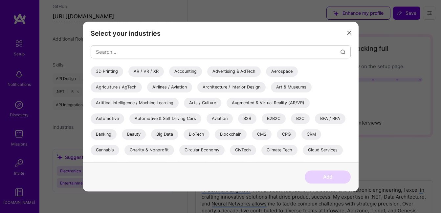
click at [232, 133] on div "Blockchain" at bounding box center [231, 134] width 32 height 10
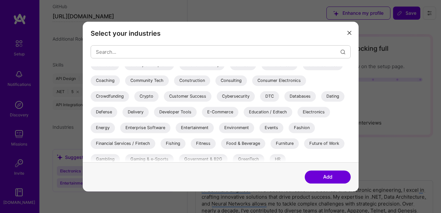
scroll to position [88, 0]
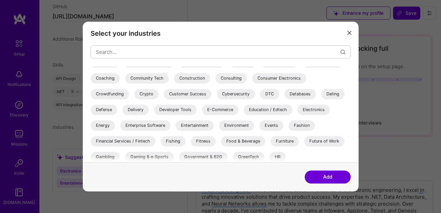
click at [153, 122] on div "Enterprise Software" at bounding box center [145, 125] width 50 height 10
click at [196, 123] on div "Entertainment" at bounding box center [195, 125] width 38 height 10
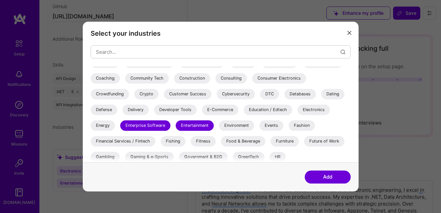
click at [137, 141] on div "Financial Services / Fintech" at bounding box center [123, 141] width 65 height 10
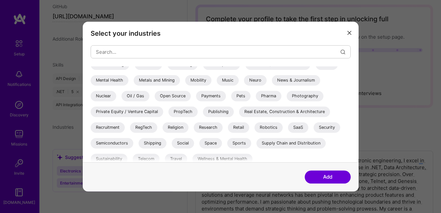
scroll to position [232, 0]
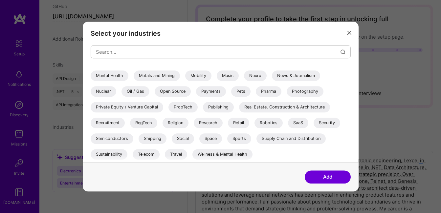
click at [148, 153] on div "Telecom" at bounding box center [146, 154] width 27 height 10
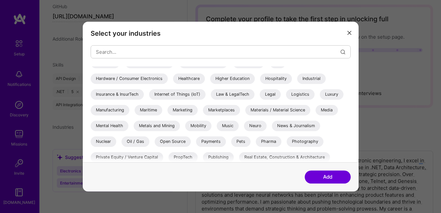
scroll to position [211, 0]
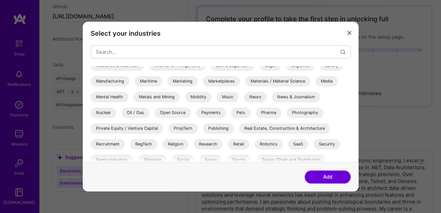
click at [181, 131] on div "PropTech" at bounding box center [182, 128] width 29 height 10
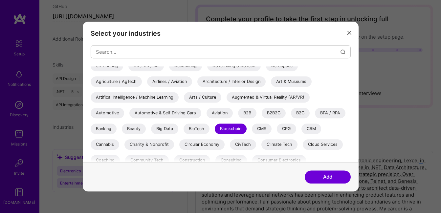
scroll to position [0, 0]
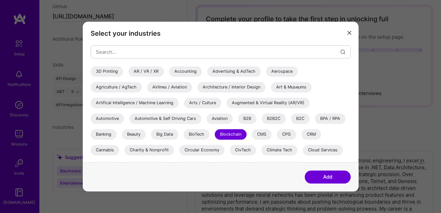
click at [320, 175] on button "Add" at bounding box center [327, 177] width 46 height 13
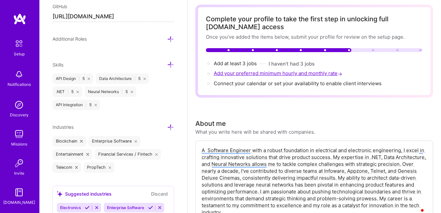
click at [246, 74] on span "Add your preferred minimum hourly and monthly rate →" at bounding box center [279, 73] width 130 height 6
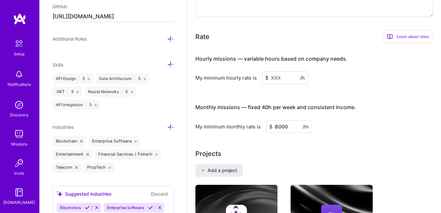
scroll to position [425, 0]
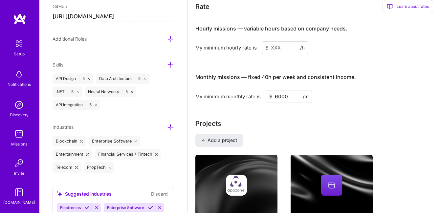
click at [282, 48] on input at bounding box center [285, 47] width 46 height 13
click at [274, 98] on input "6000" at bounding box center [289, 96] width 46 height 13
type input "16000"
click at [271, 47] on input at bounding box center [285, 47] width 46 height 13
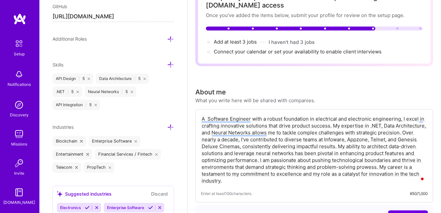
scroll to position [50, 0]
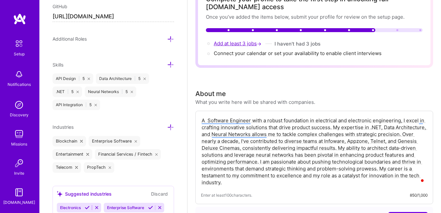
type input "100"
click at [243, 44] on span "Add at least 3 jobs →" at bounding box center [238, 43] width 49 height 6
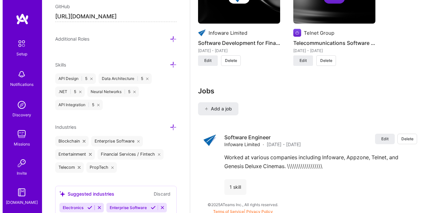
scroll to position [735, 0]
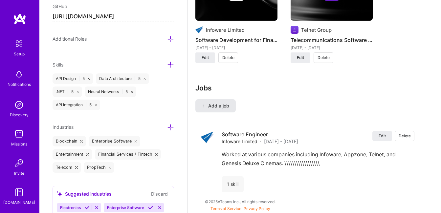
click at [216, 107] on span "Add a job" at bounding box center [215, 106] width 27 height 7
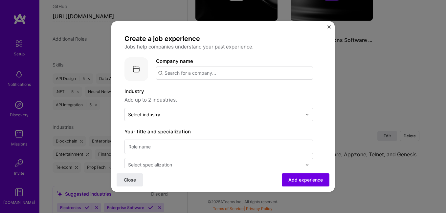
click at [190, 75] on input "text" at bounding box center [234, 73] width 157 height 13
type input "Genesis Deluxe Cinemas"
click at [190, 94] on span "Add company" at bounding box center [173, 91] width 31 height 7
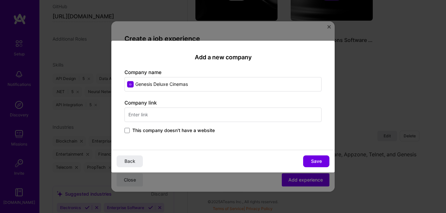
click at [155, 115] on input "text" at bounding box center [222, 115] width 197 height 14
click at [213, 115] on input "https://genesisdeluxecinemas.com" at bounding box center [222, 115] width 197 height 14
click at [144, 115] on input "https://genesisdeluxecinemas.com" at bounding box center [222, 115] width 197 height 14
type input "https://www.genesisdeluxecinemas.com"
click at [312, 157] on button "Save" at bounding box center [316, 162] width 26 height 12
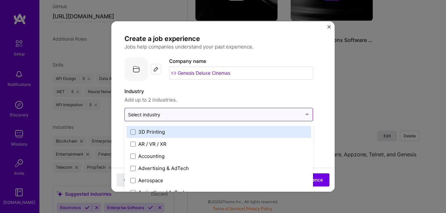
click at [307, 115] on img at bounding box center [307, 115] width 4 height 4
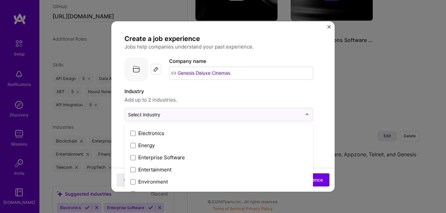
scroll to position [620, 0]
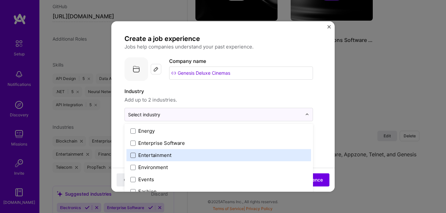
click at [135, 158] on span at bounding box center [132, 155] width 5 height 5
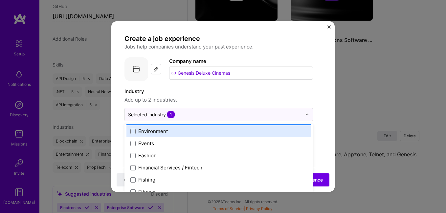
scroll to position [663, 0]
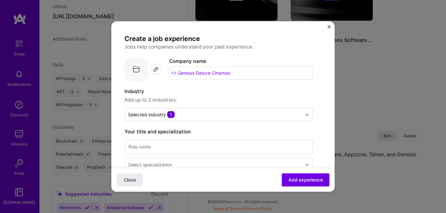
click at [268, 147] on input at bounding box center [218, 147] width 188 height 14
type input "Infrastructure Engineer"
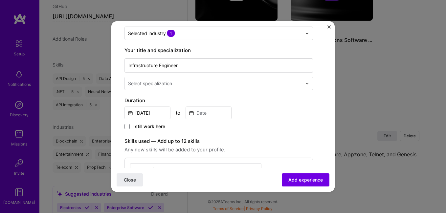
scroll to position [88, 0]
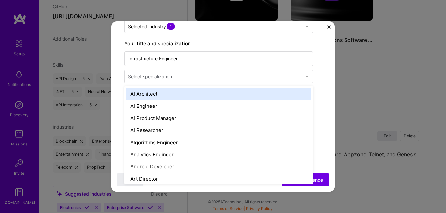
click at [307, 78] on img at bounding box center [307, 77] width 4 height 4
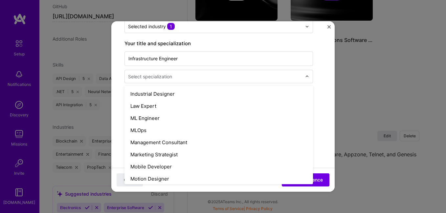
scroll to position [487, 0]
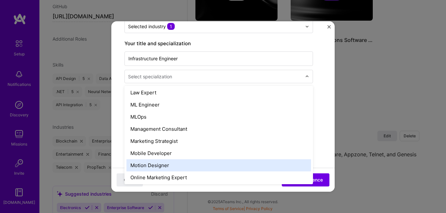
click at [188, 169] on div "Motion Designer" at bounding box center [218, 165] width 184 height 12
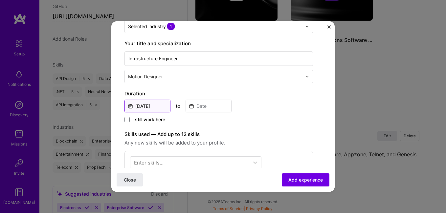
click at [153, 107] on input "Sep, 2025" at bounding box center [147, 106] width 46 height 13
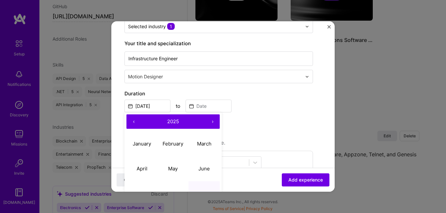
click at [131, 120] on button "‹" at bounding box center [133, 122] width 14 height 14
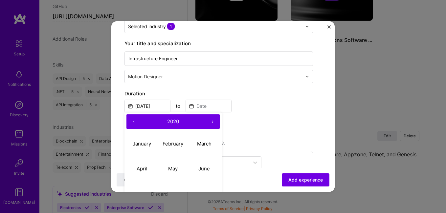
click at [131, 120] on button "‹" at bounding box center [133, 122] width 14 height 14
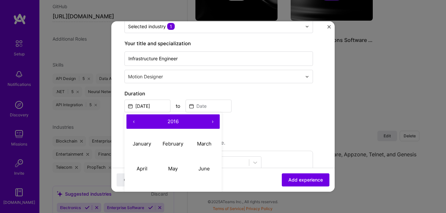
click at [131, 120] on button "‹" at bounding box center [133, 122] width 14 height 14
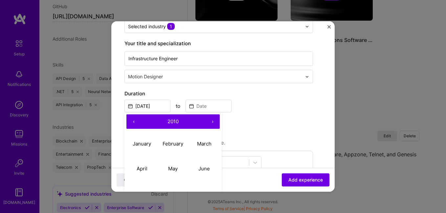
click at [131, 120] on button "‹" at bounding box center [133, 122] width 14 height 14
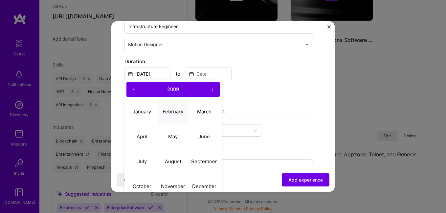
scroll to position [137, 0]
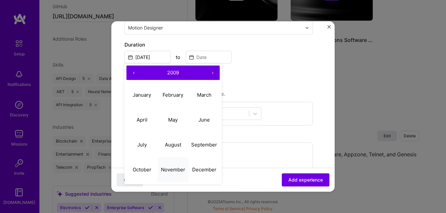
click at [170, 167] on abbr "November" at bounding box center [173, 170] width 24 height 6
type input "Nov, 2009"
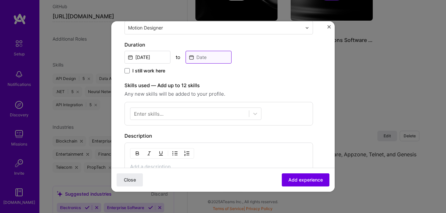
click at [201, 58] on input at bounding box center [208, 57] width 46 height 13
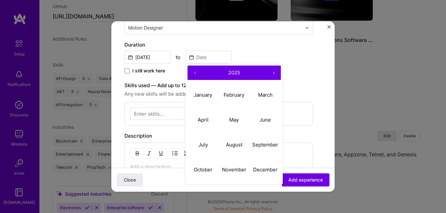
click at [194, 72] on button "‹" at bounding box center [194, 73] width 14 height 14
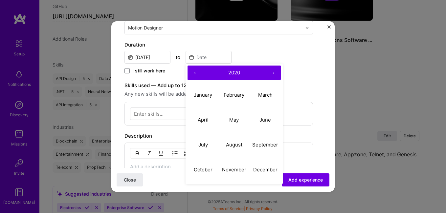
click at [194, 72] on button "‹" at bounding box center [194, 73] width 14 height 14
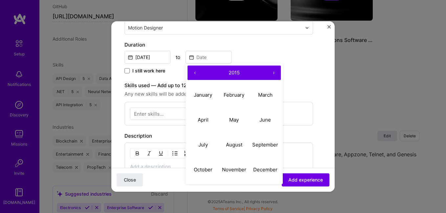
click at [194, 72] on button "‹" at bounding box center [194, 73] width 14 height 14
click at [206, 96] on abbr "January" at bounding box center [203, 95] width 18 height 6
type input "Jan, 2012"
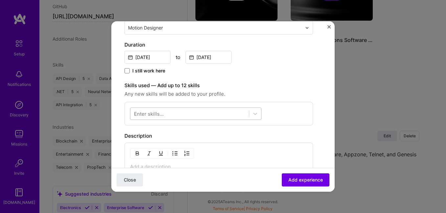
click at [169, 112] on div at bounding box center [189, 114] width 118 height 11
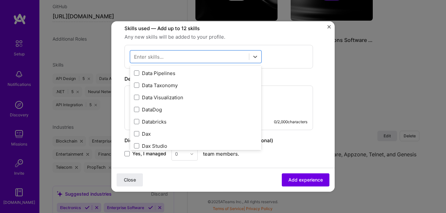
scroll to position [1093, 0]
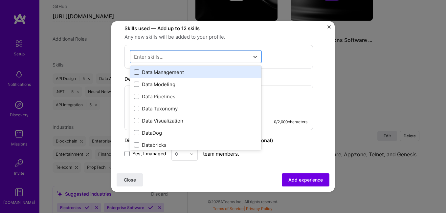
click at [137, 70] on span at bounding box center [136, 72] width 5 height 5
click at [0, 0] on input "checkbox" at bounding box center [0, 0] width 0 height 0
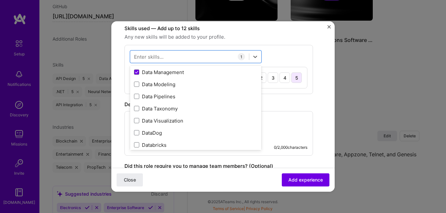
click at [295, 77] on div "5" at bounding box center [296, 78] width 10 height 10
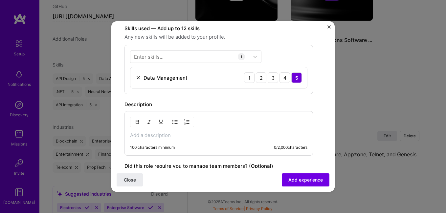
click at [205, 136] on p at bounding box center [218, 135] width 177 height 7
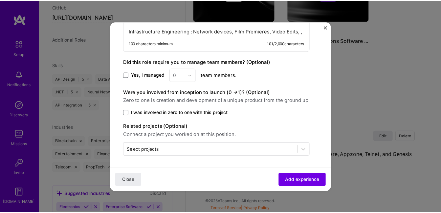
scroll to position [312, 0]
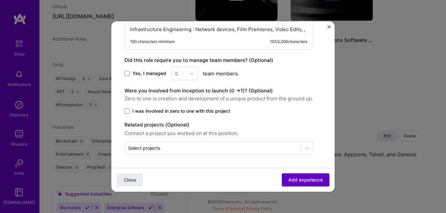
click at [289, 178] on span "Add experience" at bounding box center [305, 180] width 34 height 7
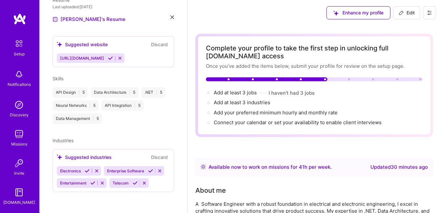
scroll to position [0, 0]
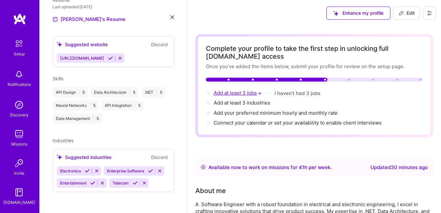
click at [250, 93] on span "Add at least 3 jobs →" at bounding box center [238, 93] width 49 height 6
select select "NG"
select select "Right Now"
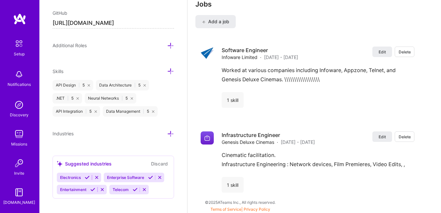
scroll to position [438, 0]
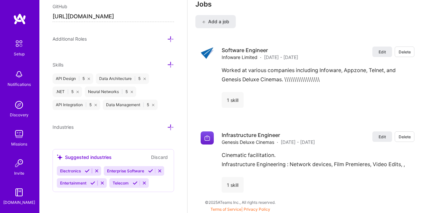
click at [148, 170] on icon at bounding box center [150, 171] width 5 height 5
click at [88, 170] on icon at bounding box center [87, 171] width 5 height 5
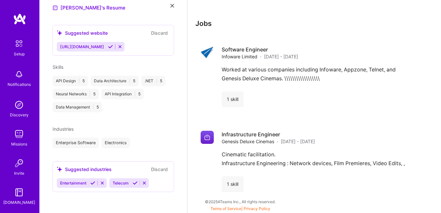
scroll to position [218, 0]
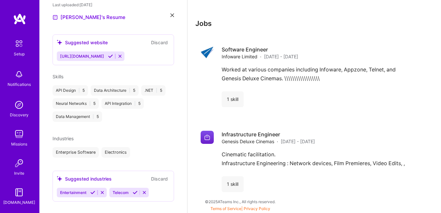
click at [92, 193] on icon at bounding box center [92, 192] width 5 height 5
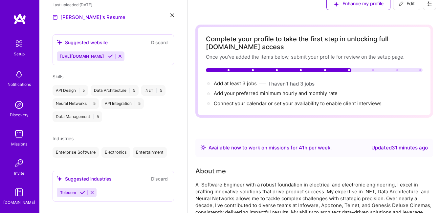
scroll to position [13, 0]
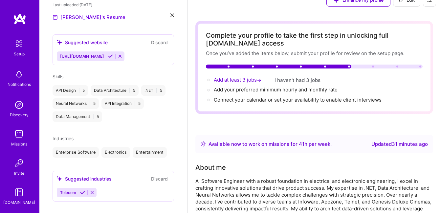
click at [232, 81] on span "Add at least 3 jobs →" at bounding box center [238, 80] width 49 height 6
select select "NG"
select select "Right Now"
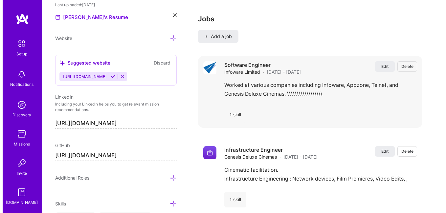
scroll to position [829, 0]
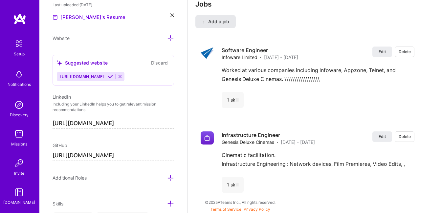
click at [218, 22] on span "Add a job" at bounding box center [215, 21] width 27 height 7
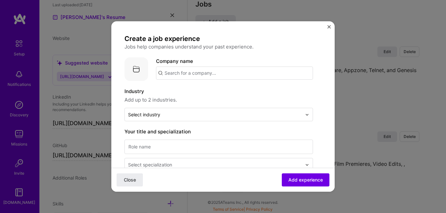
click at [188, 72] on input "text" at bounding box center [234, 73] width 157 height 13
type input "X"
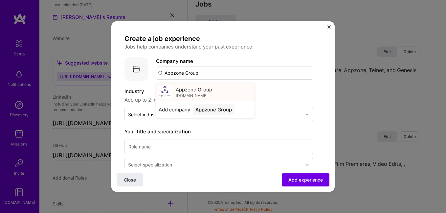
type input "Appzone Group"
click at [197, 93] on span "appzonegroup.com" at bounding box center [192, 95] width 32 height 5
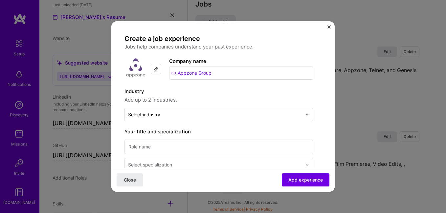
click at [163, 100] on span "Add up to 2 industries." at bounding box center [218, 100] width 188 height 8
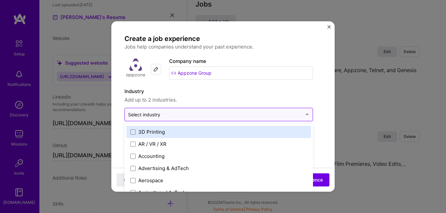
click at [171, 115] on input "text" at bounding box center [215, 114] width 174 height 7
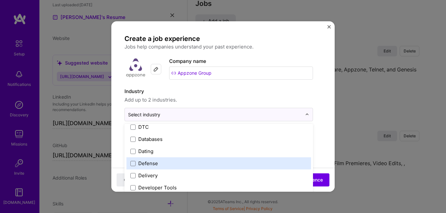
scroll to position [510, 0]
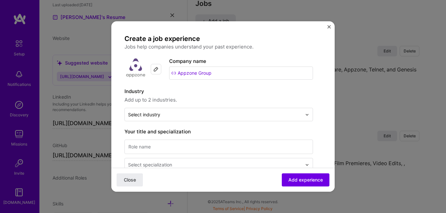
click at [219, 115] on input "text" at bounding box center [215, 114] width 174 height 7
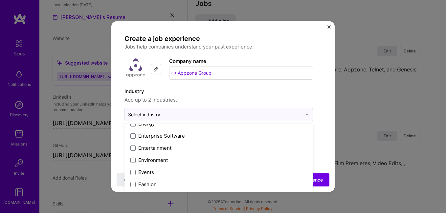
scroll to position [620, 0]
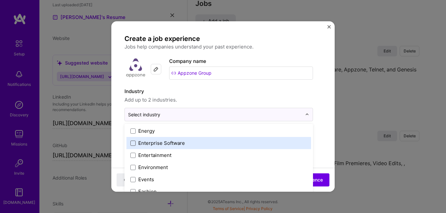
click at [132, 143] on span at bounding box center [132, 143] width 5 height 5
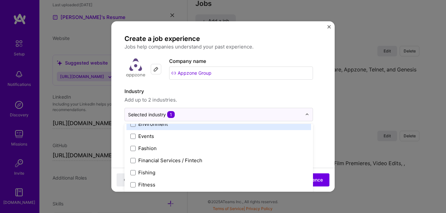
scroll to position [671, 0]
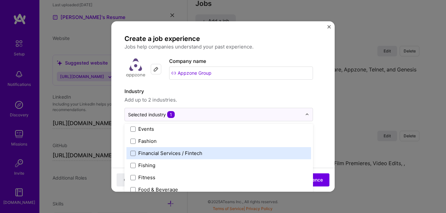
click at [172, 153] on div "Financial Services / Fintech" at bounding box center [170, 153] width 64 height 7
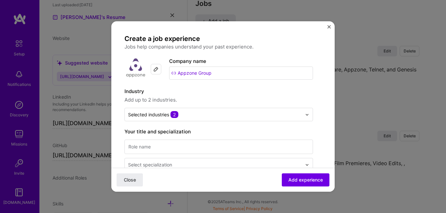
click at [215, 147] on input at bounding box center [218, 147] width 188 height 14
type input "System Integration"
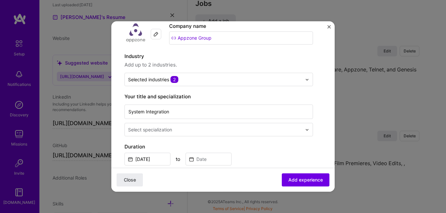
scroll to position [47, 0]
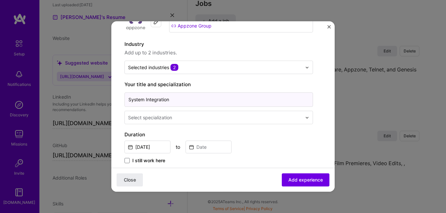
click at [190, 98] on input "System Integration" at bounding box center [218, 100] width 188 height 14
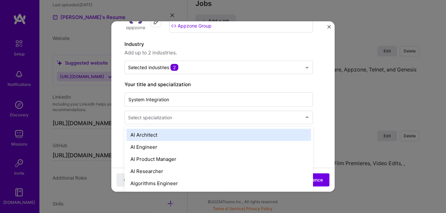
click at [185, 120] on input "text" at bounding box center [215, 117] width 175 height 7
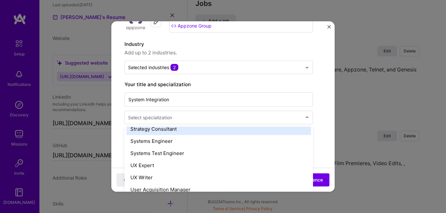
scroll to position [759, 0]
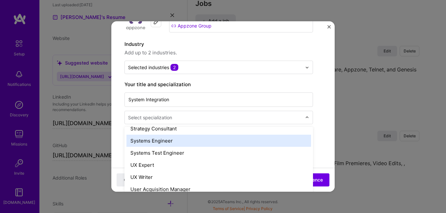
click at [162, 143] on div "Systems Engineer" at bounding box center [218, 141] width 184 height 12
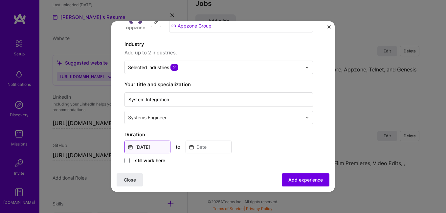
click at [156, 145] on input "Sep, 2025" at bounding box center [147, 147] width 46 height 13
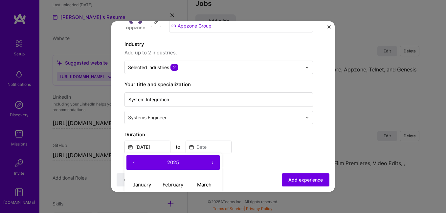
click at [134, 162] on button "‹" at bounding box center [133, 163] width 14 height 14
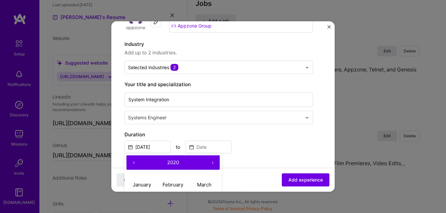
click at [134, 162] on button "‹" at bounding box center [133, 163] width 14 height 14
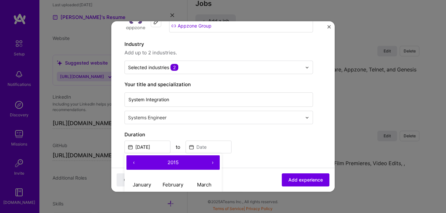
click at [134, 162] on button "‹" at bounding box center [133, 163] width 14 height 14
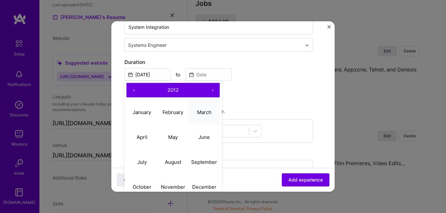
scroll to position [133, 0]
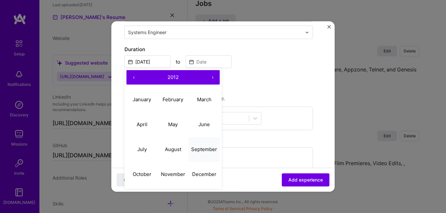
click at [202, 150] on abbr "September" at bounding box center [204, 149] width 26 height 6
type input "Sep, 2012"
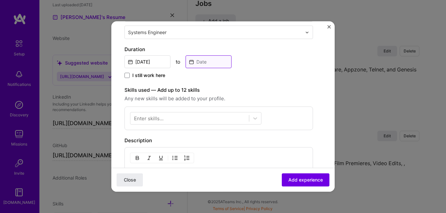
click at [204, 61] on input at bounding box center [208, 61] width 46 height 13
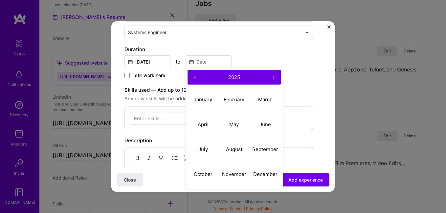
click at [195, 78] on button "‹" at bounding box center [194, 77] width 14 height 14
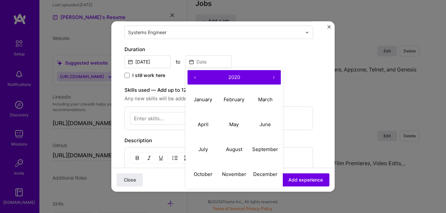
click at [195, 78] on button "‹" at bounding box center [194, 77] width 14 height 14
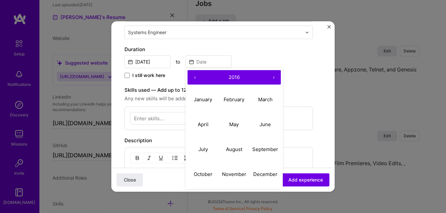
click at [195, 78] on button "‹" at bounding box center [194, 77] width 14 height 14
click at [273, 76] on button "›" at bounding box center [273, 77] width 14 height 14
click at [257, 147] on abbr "September" at bounding box center [265, 149] width 26 height 6
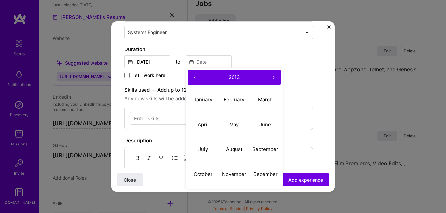
type input "Sep, 2013"
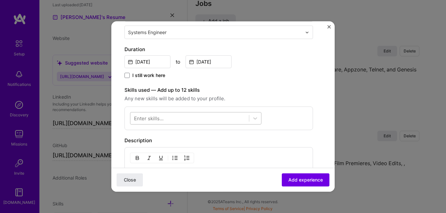
click at [181, 114] on div at bounding box center [189, 118] width 118 height 11
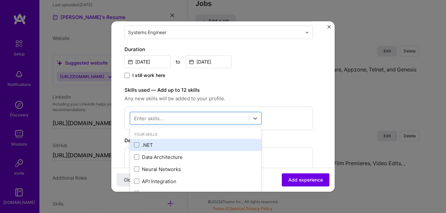
click at [139, 145] on div ".NET" at bounding box center [195, 145] width 123 height 7
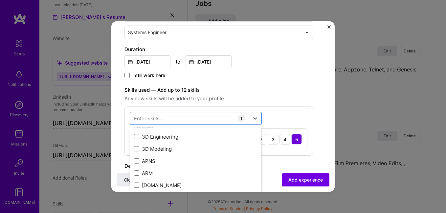
scroll to position [48, 0]
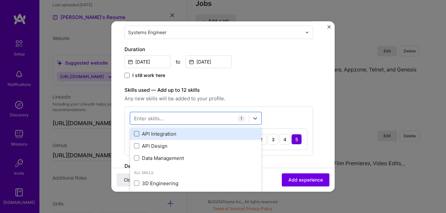
click at [136, 136] on span at bounding box center [136, 133] width 5 height 5
click at [0, 0] on input "checkbox" at bounding box center [0, 0] width 0 height 0
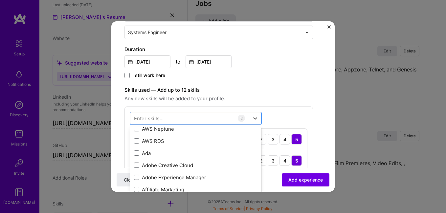
scroll to position [257, 0]
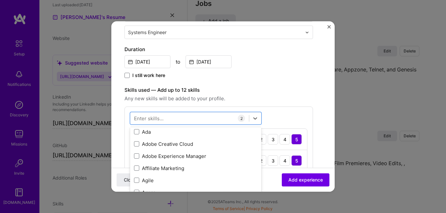
click at [324, 110] on form "Create a job experience Jobs help companies understand your past experience. Co…" at bounding box center [222, 141] width 223 height 479
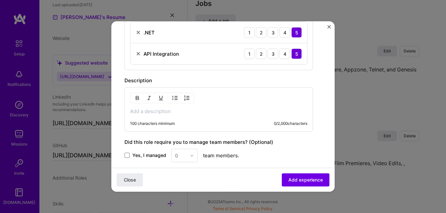
scroll to position [255, 0]
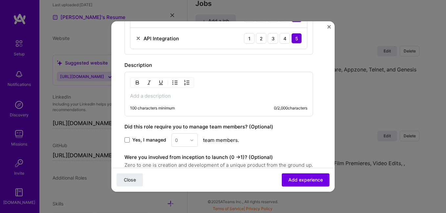
click at [192, 93] on div "100 characters minimum 0 / 2,000 characters" at bounding box center [218, 94] width 188 height 45
click at [189, 97] on p at bounding box center [218, 96] width 177 height 7
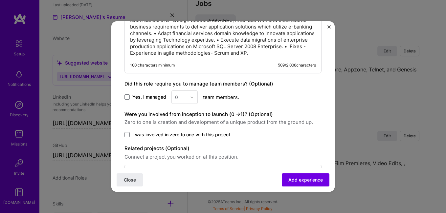
scroll to position [338, 0]
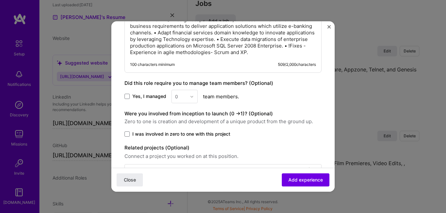
click at [130, 95] on label "Yes, I managed" at bounding box center [145, 96] width 42 height 7
click at [0, 0] on input "Yes, I managed" at bounding box center [0, 0] width 0 height 0
click at [187, 95] on div "0" at bounding box center [181, 96] width 18 height 13
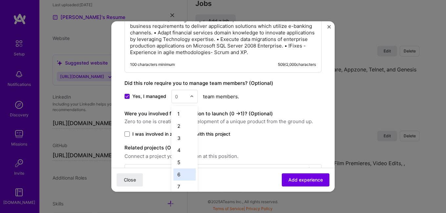
click at [183, 171] on div "6" at bounding box center [184, 175] width 22 height 12
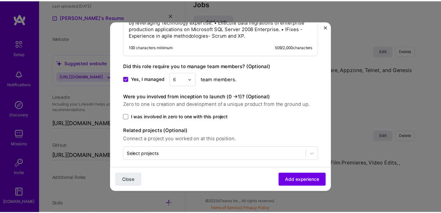
scroll to position [361, 0]
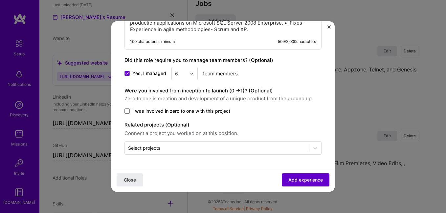
click at [299, 177] on span "Add experience" at bounding box center [305, 180] width 34 height 7
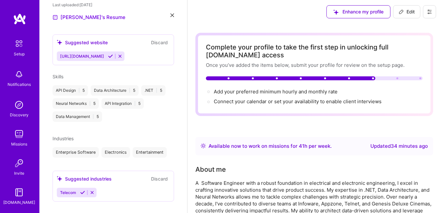
scroll to position [0, 0]
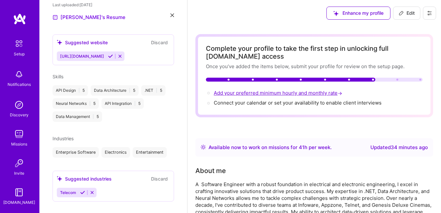
click at [298, 91] on span "Add your preferred minimum hourly and monthly rate →" at bounding box center [279, 93] width 130 height 6
select select "NG"
select select "Right Now"
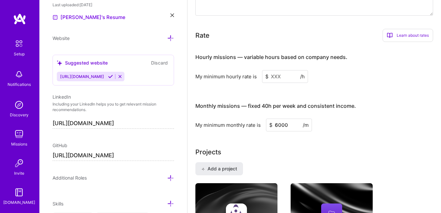
scroll to position [415, 0]
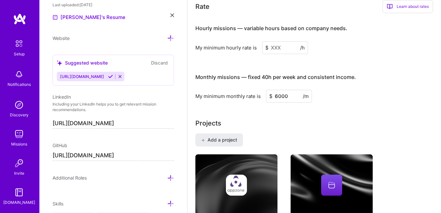
click at [286, 53] on input at bounding box center [285, 47] width 46 height 13
click at [273, 47] on input at bounding box center [285, 47] width 46 height 13
click at [265, 47] on span "$" at bounding box center [266, 47] width 3 height 7
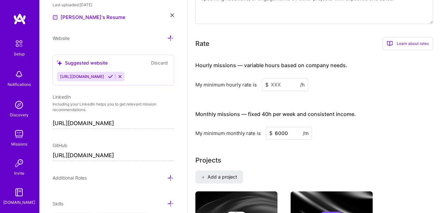
scroll to position [378, 0]
click at [407, 44] on div "Learn about rates" at bounding box center [407, 43] width 51 height 13
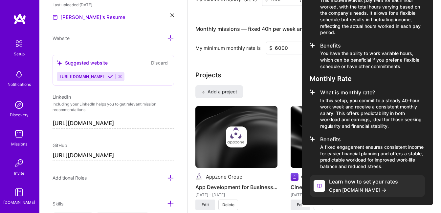
scroll to position [463, 0]
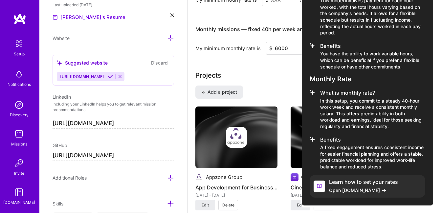
click at [363, 185] on h4 "Learn how to set your rates" at bounding box center [363, 182] width 69 height 6
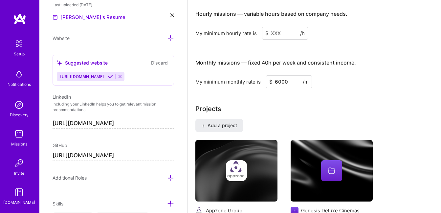
scroll to position [423, 0]
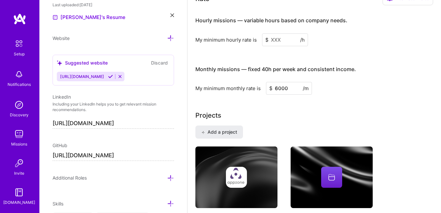
click at [279, 39] on input at bounding box center [285, 39] width 46 height 13
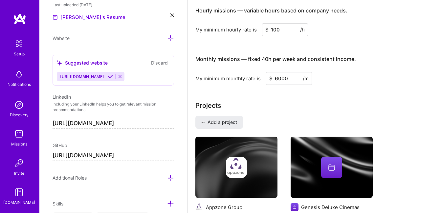
type input "100"
click at [275, 79] on input "6000" at bounding box center [289, 78] width 46 height 13
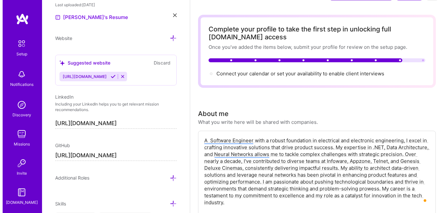
scroll to position [0, 0]
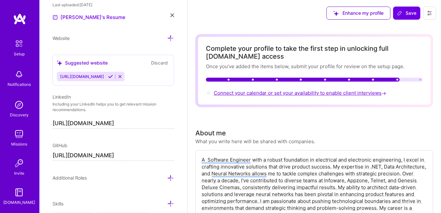
type input "16000"
click at [336, 92] on span "Connect your calendar or set your availability to enable client interviews →" at bounding box center [301, 93] width 174 height 6
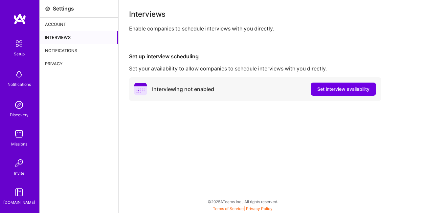
click at [336, 92] on span "Set interview availability" at bounding box center [343, 89] width 52 height 7
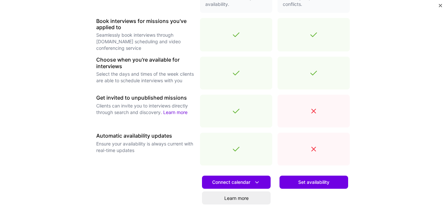
scroll to position [213, 0]
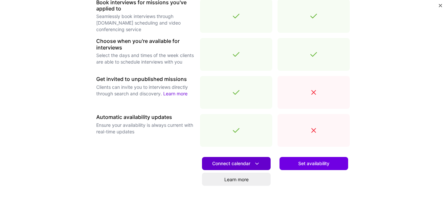
click at [241, 162] on span "Connect calendar" at bounding box center [236, 163] width 48 height 7
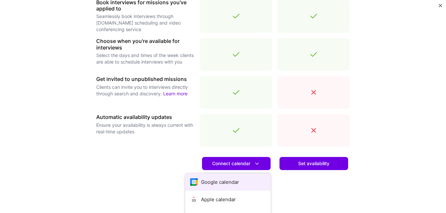
click at [234, 183] on button "Google calendar" at bounding box center [227, 182] width 85 height 17
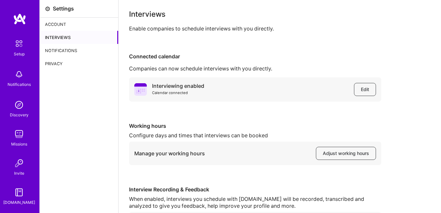
click at [18, 47] on img at bounding box center [19, 44] width 14 height 14
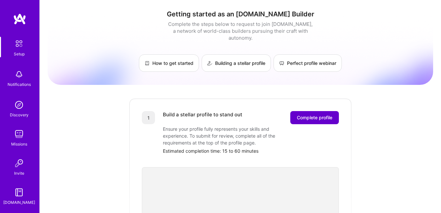
click at [315, 116] on button "Complete profile" at bounding box center [314, 117] width 49 height 13
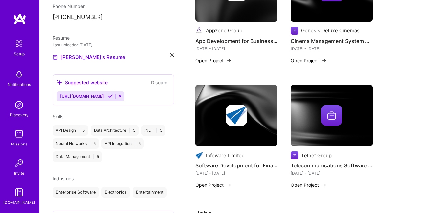
scroll to position [148, 0]
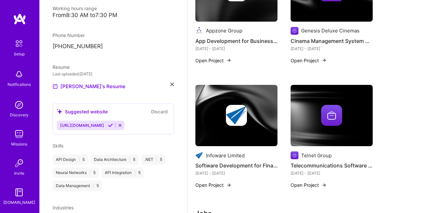
click at [111, 125] on icon at bounding box center [110, 125] width 5 height 5
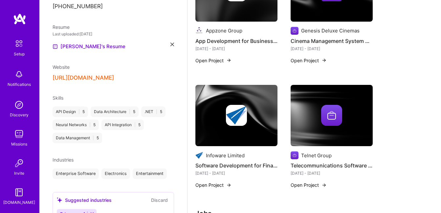
scroll to position [219, 0]
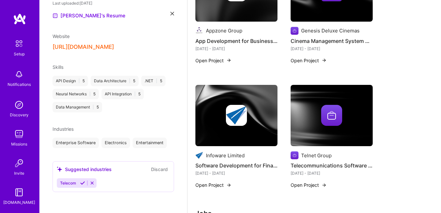
click at [81, 185] on icon at bounding box center [82, 183] width 5 height 5
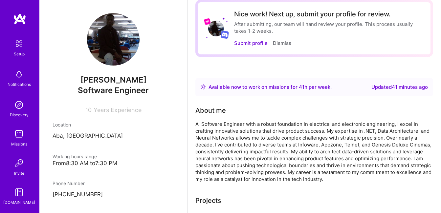
scroll to position [0, 0]
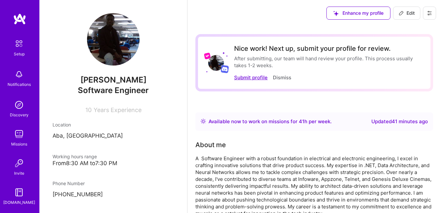
click at [252, 78] on button "Submit profile" at bounding box center [250, 77] width 33 height 7
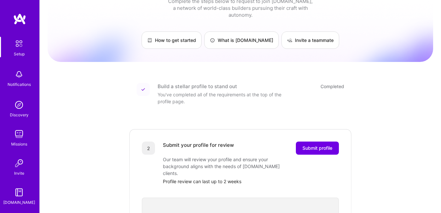
scroll to position [6, 0]
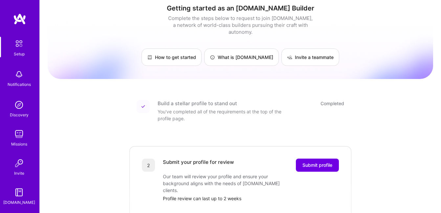
click at [12, 46] on img at bounding box center [19, 44] width 14 height 14
click at [18, 49] on img at bounding box center [19, 44] width 14 height 14
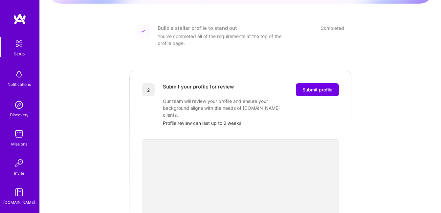
scroll to position [79, 0]
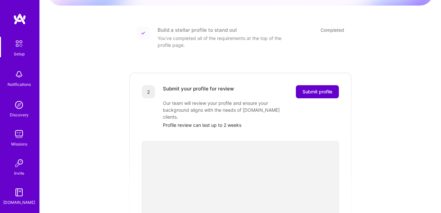
click at [319, 89] on span "Submit profile" at bounding box center [317, 92] width 30 height 7
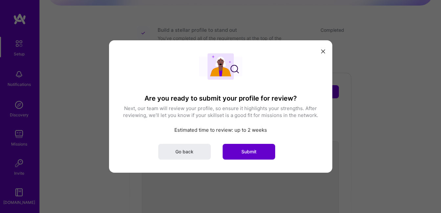
click at [250, 153] on span "Submit" at bounding box center [248, 152] width 15 height 7
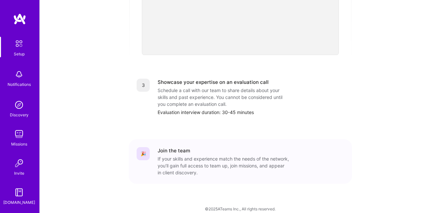
scroll to position [264, 0]
